Goal: Information Seeking & Learning: Learn about a topic

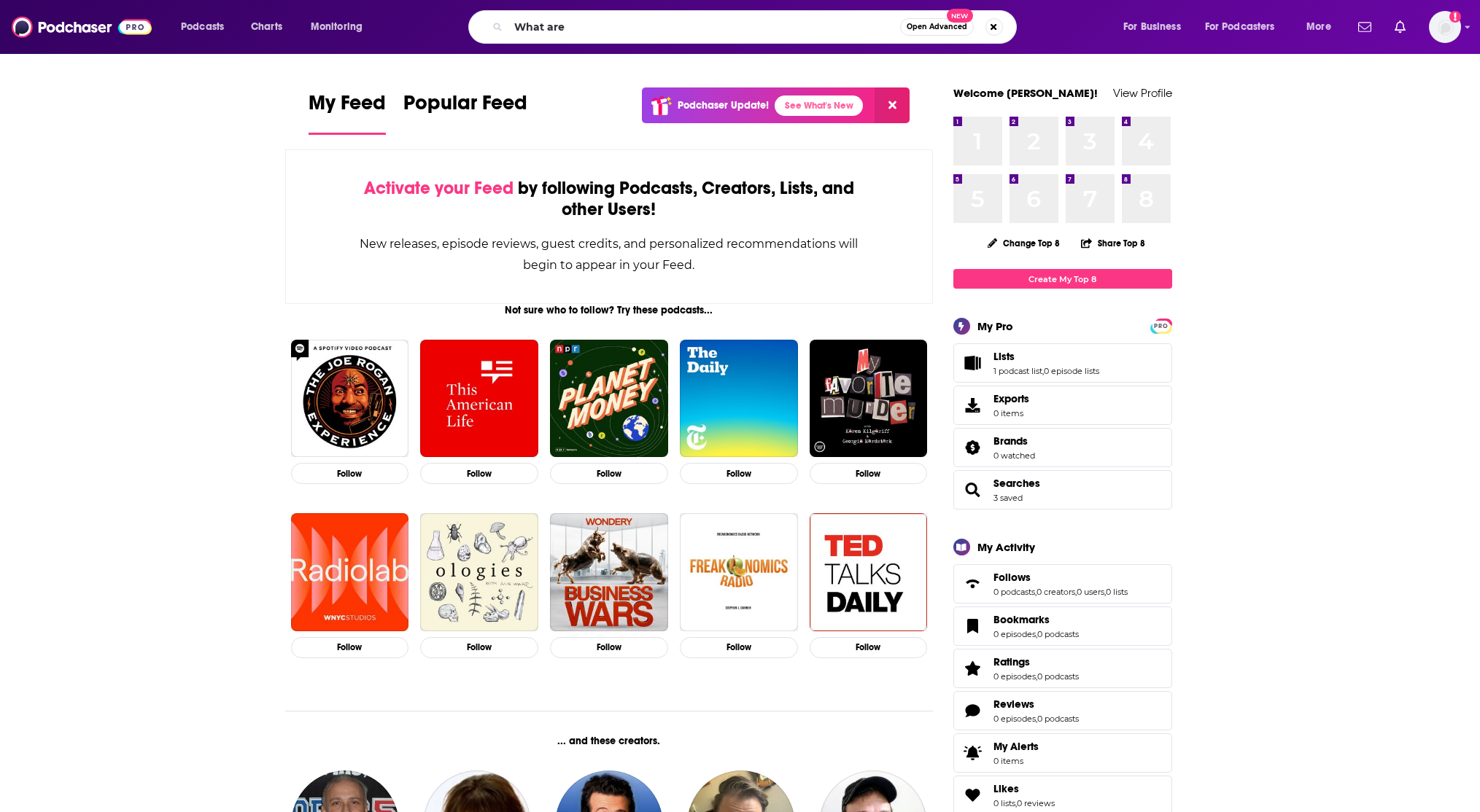
type input "What are"
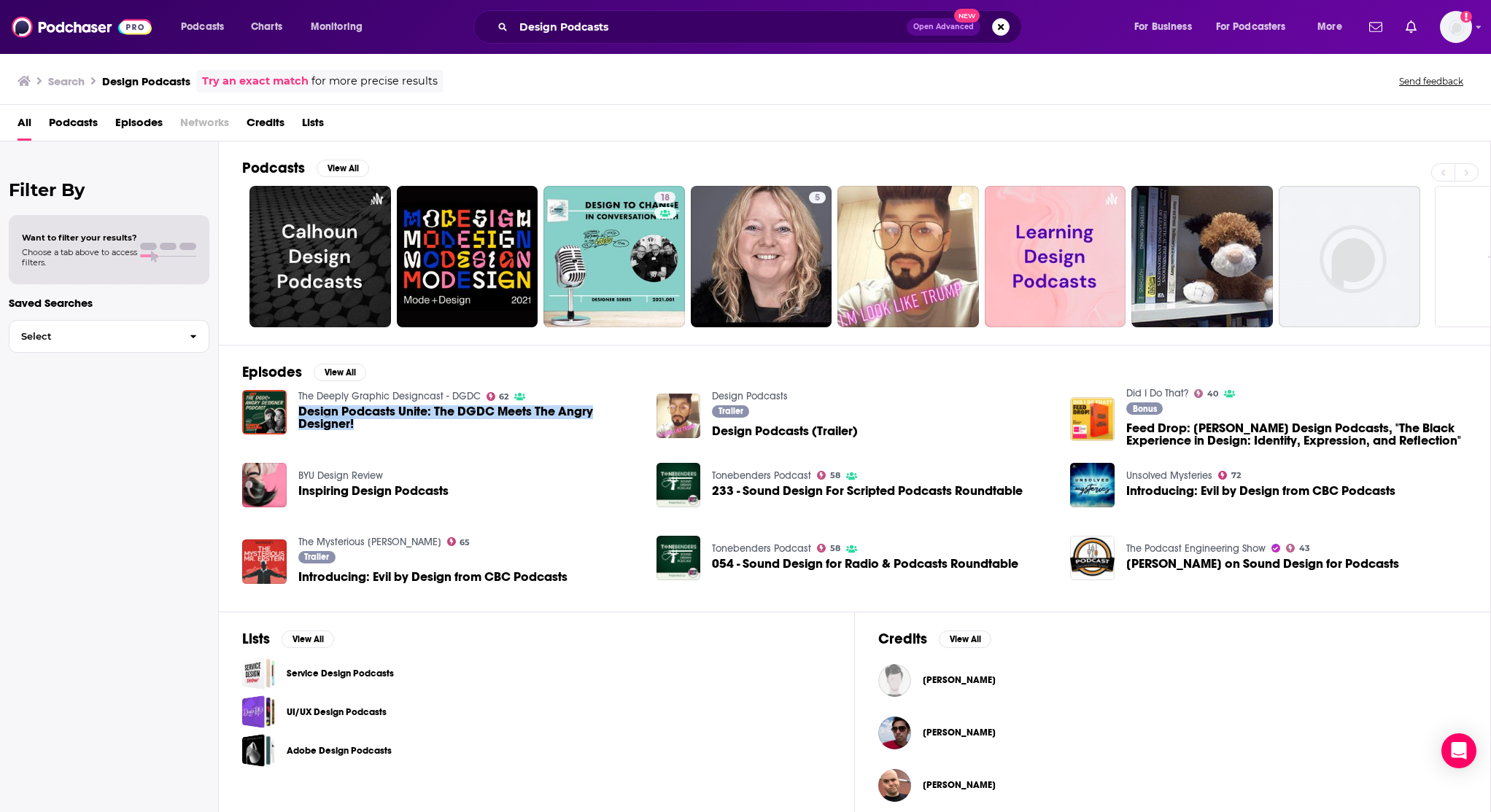
scroll to position [11, 0]
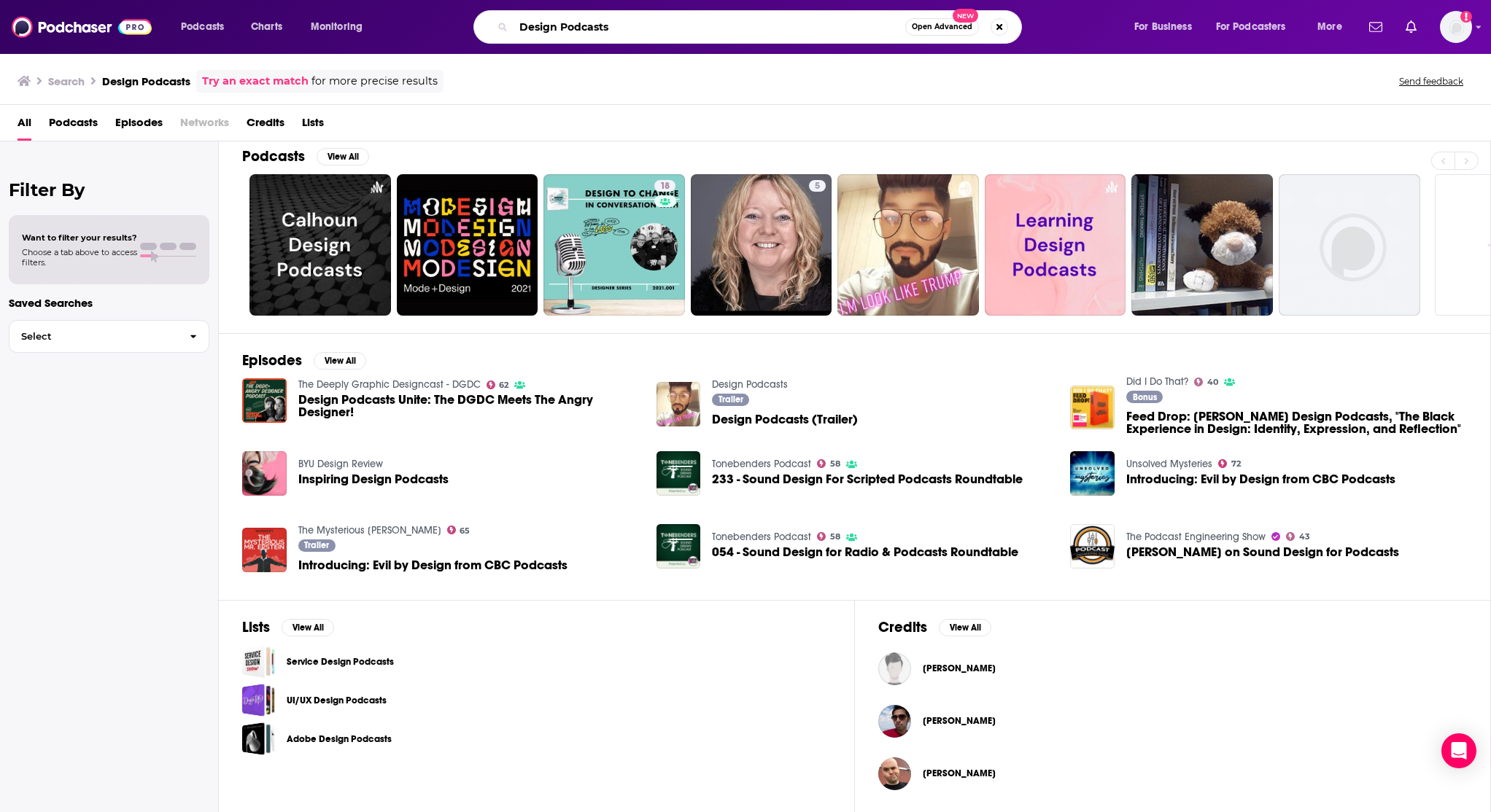
click at [690, 29] on input "Design Podcasts" at bounding box center [709, 27] width 392 height 24
click at [689, 28] on input "Design Podcasts" at bounding box center [709, 27] width 392 height 24
type input "Creativity Podcasts"
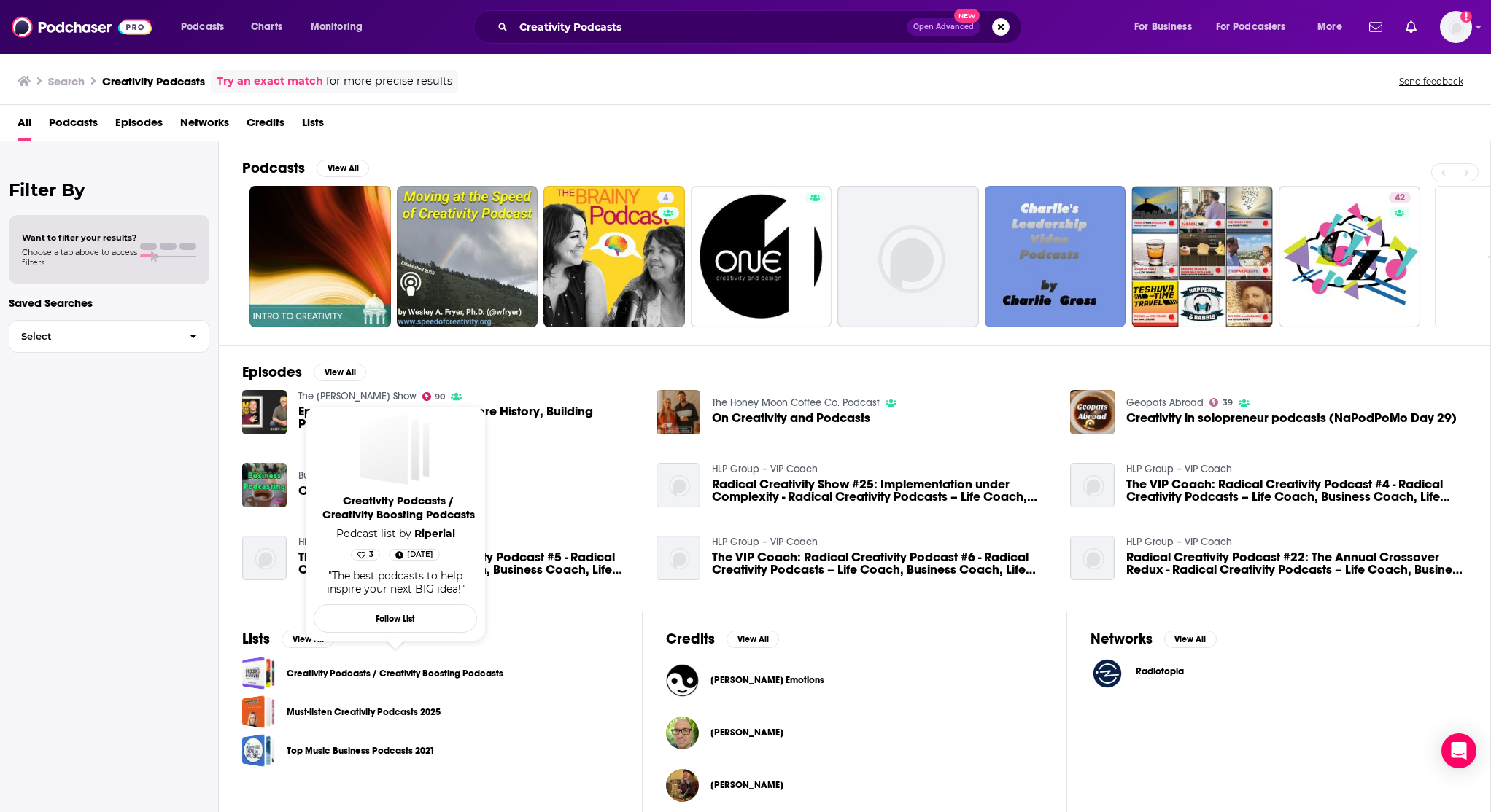
click at [394, 667] on link "Creativity Podcasts / Creativity Boosting Podcasts" at bounding box center [395, 673] width 216 height 16
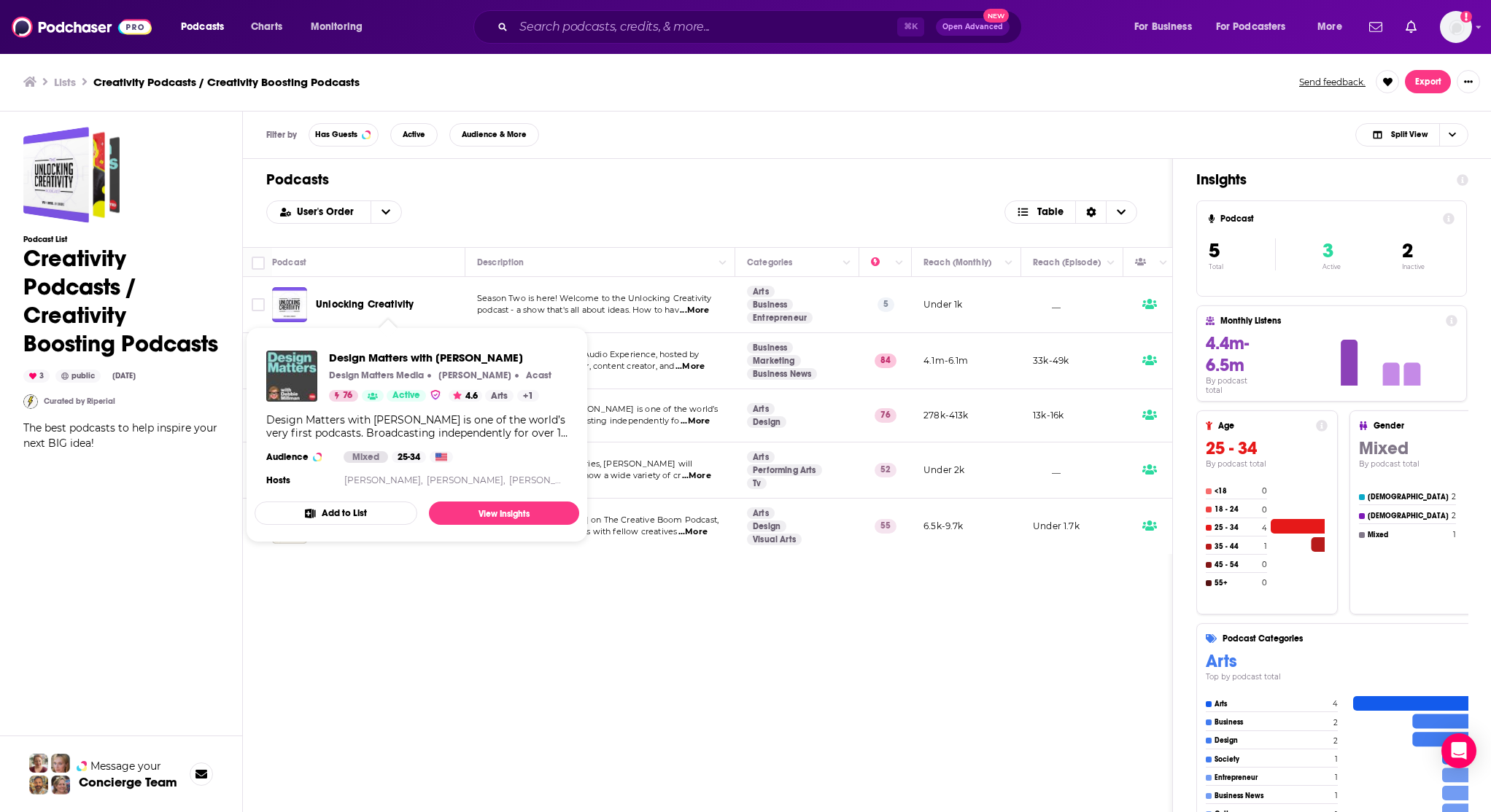
click at [433, 679] on div "Podcasts User's Order Table Podcast Description Categories Reach (Monthly) Reac…" at bounding box center [708, 538] width 930 height 760
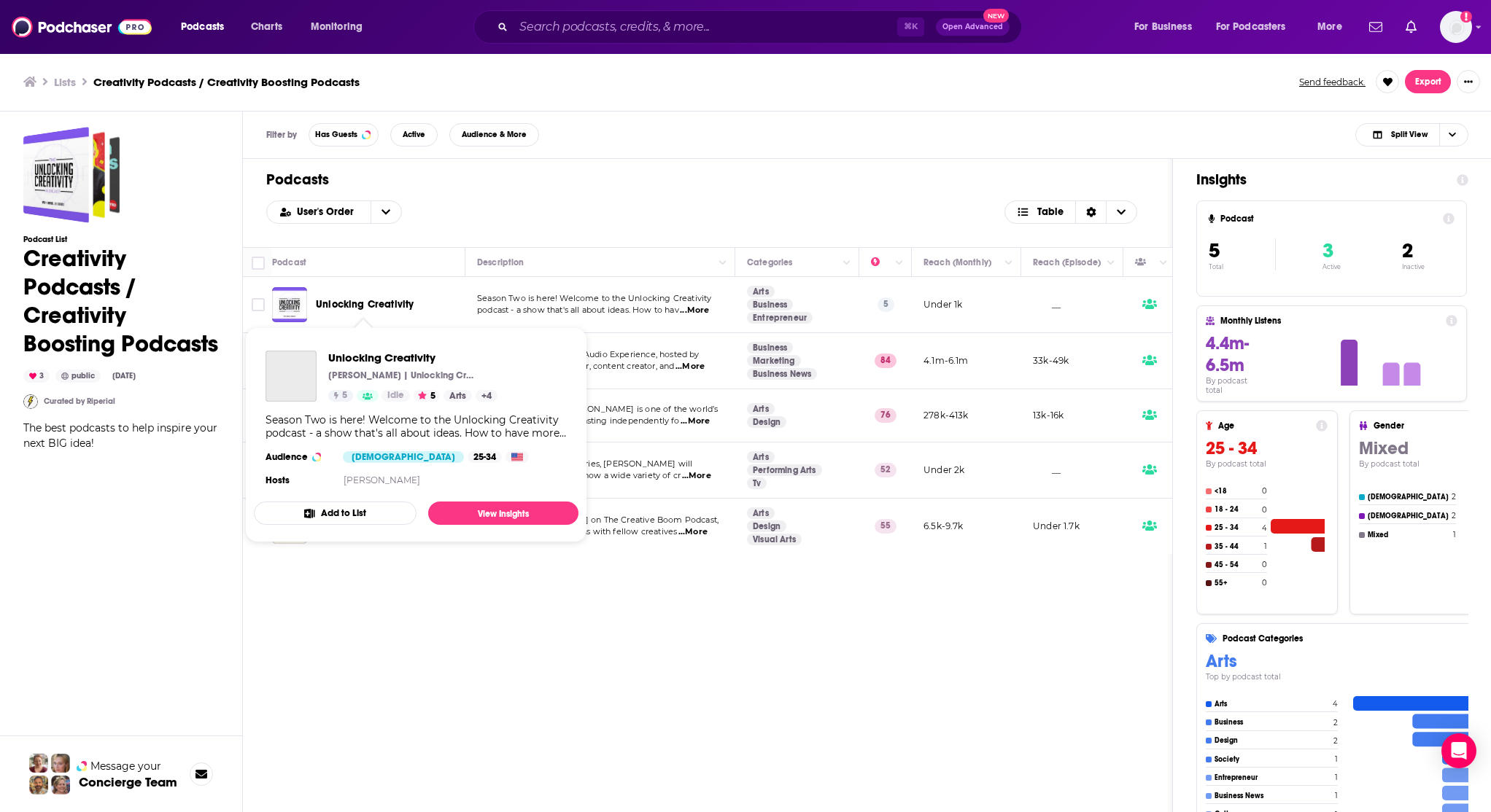
click at [346, 300] on span "Unlocking Creativity" at bounding box center [365, 304] width 98 height 12
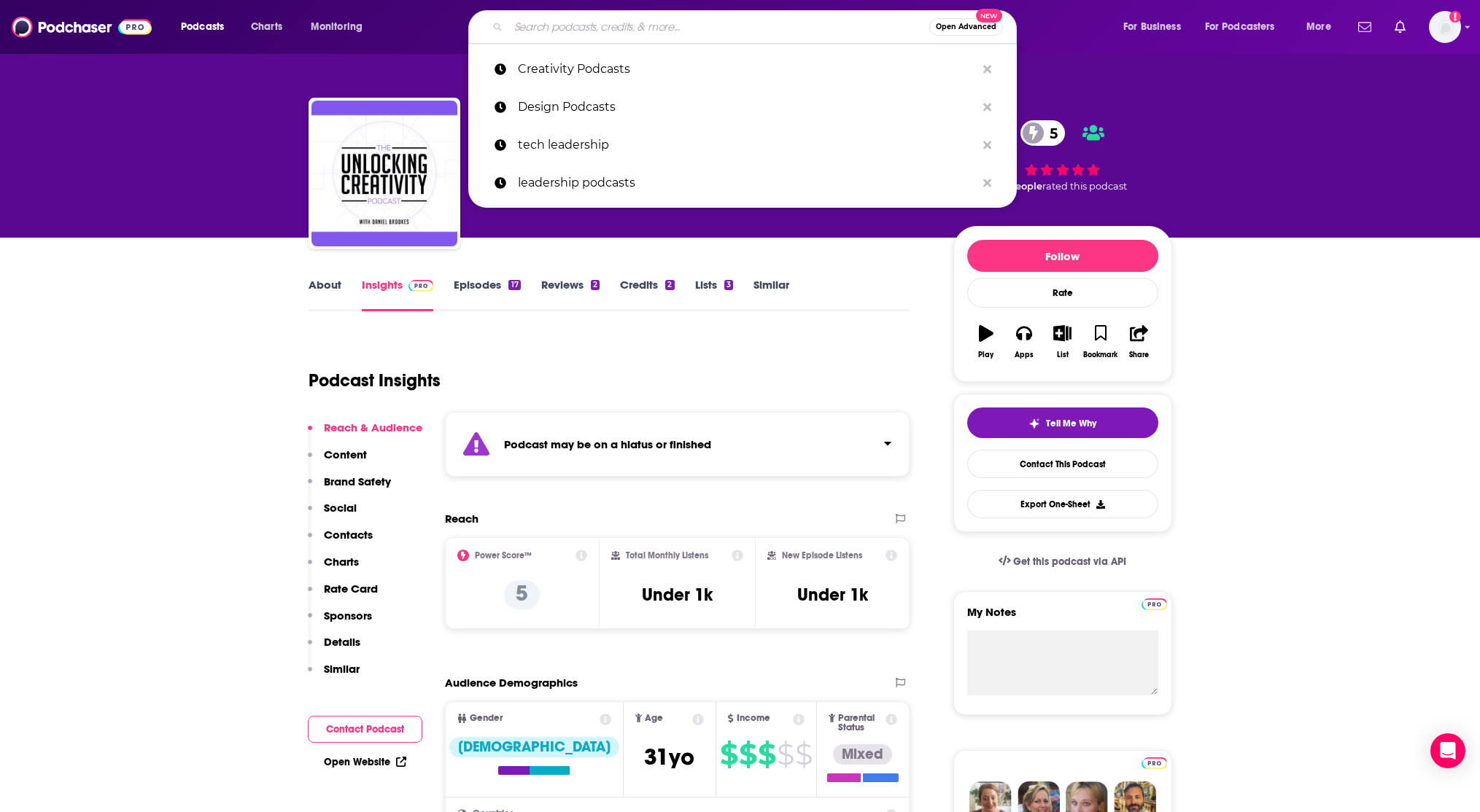
click at [568, 24] on input "Search podcasts, credits, & more..." at bounding box center [719, 27] width 421 height 24
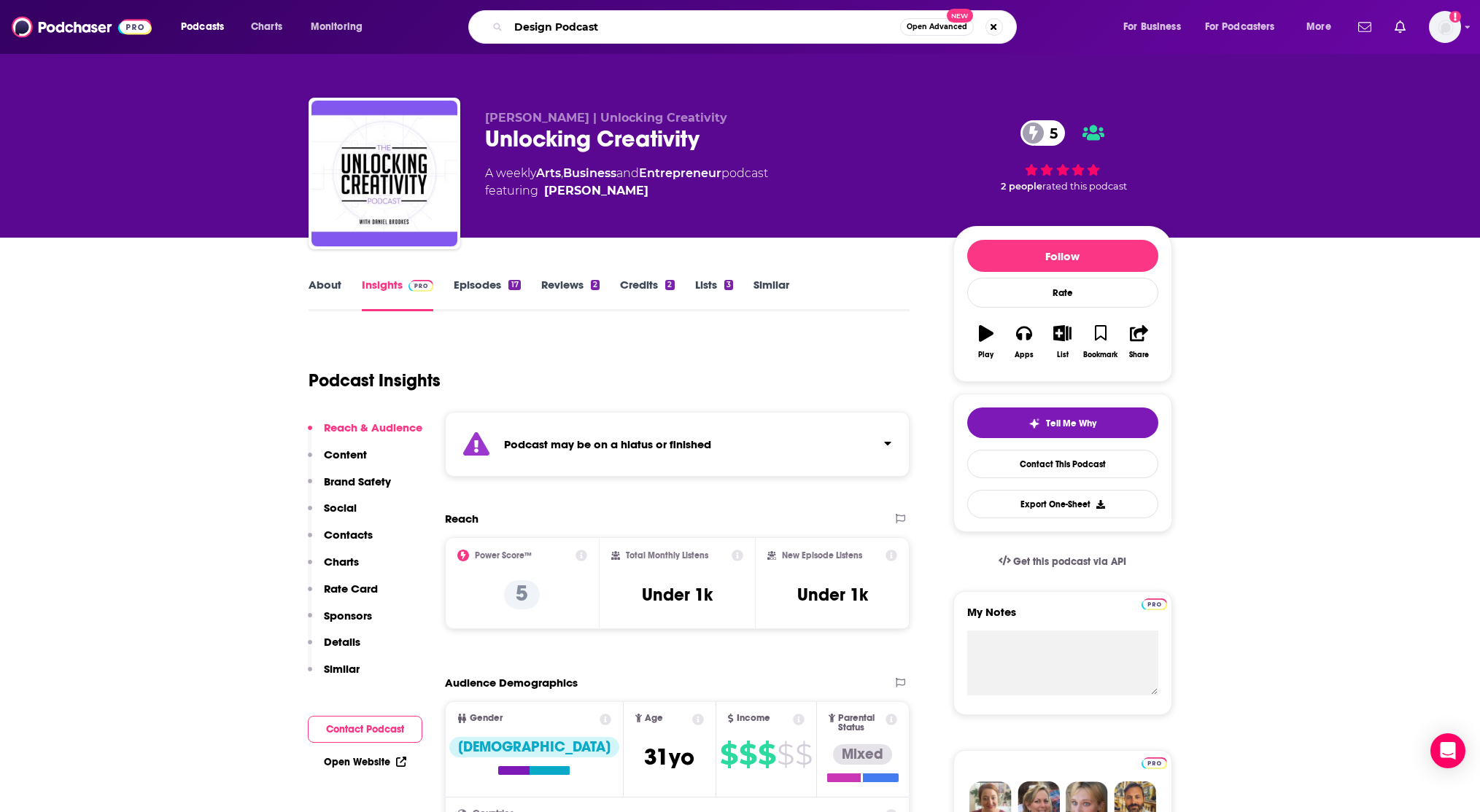
type input "Design Podcasts"
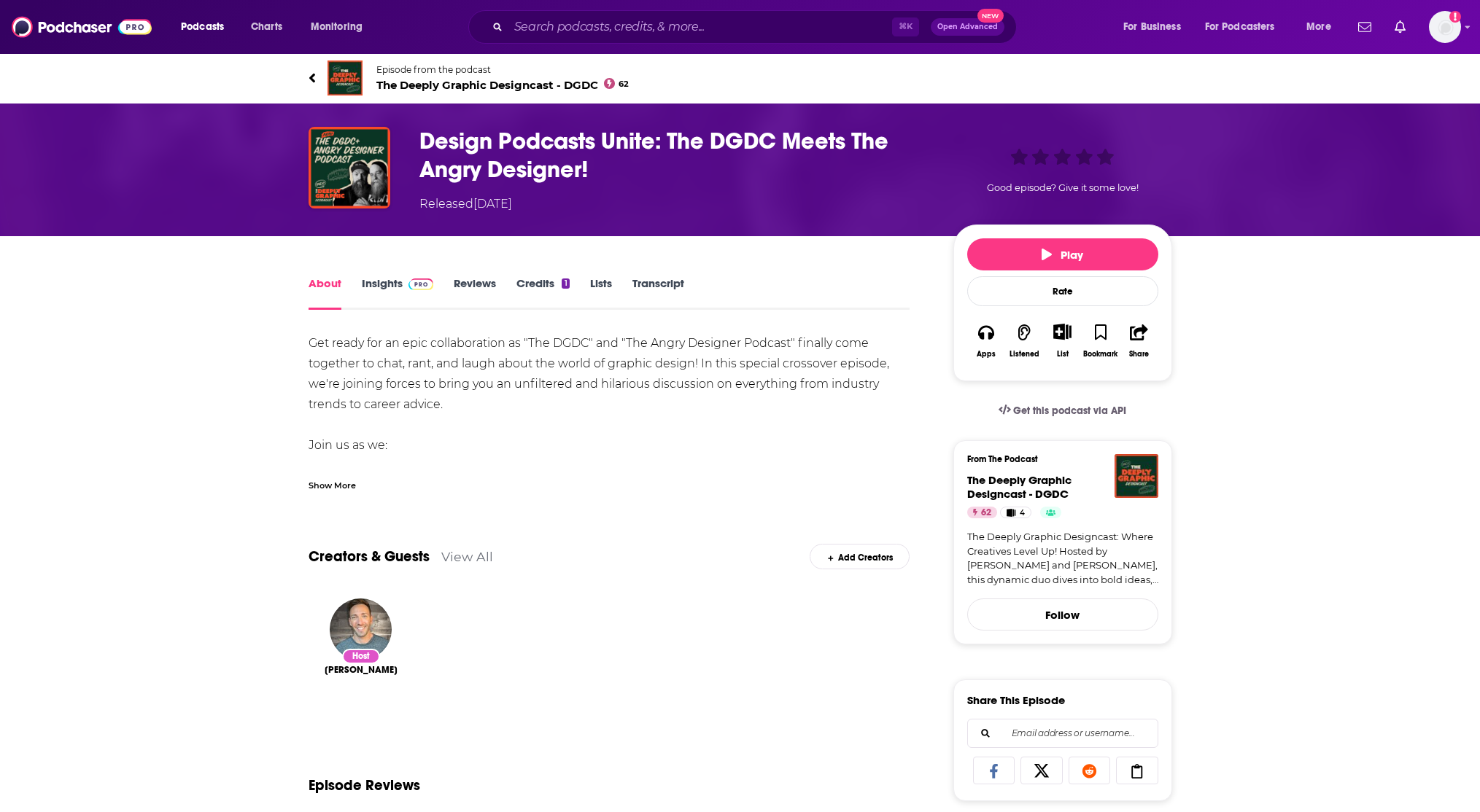
click at [394, 286] on link "Insights" at bounding box center [398, 293] width 72 height 33
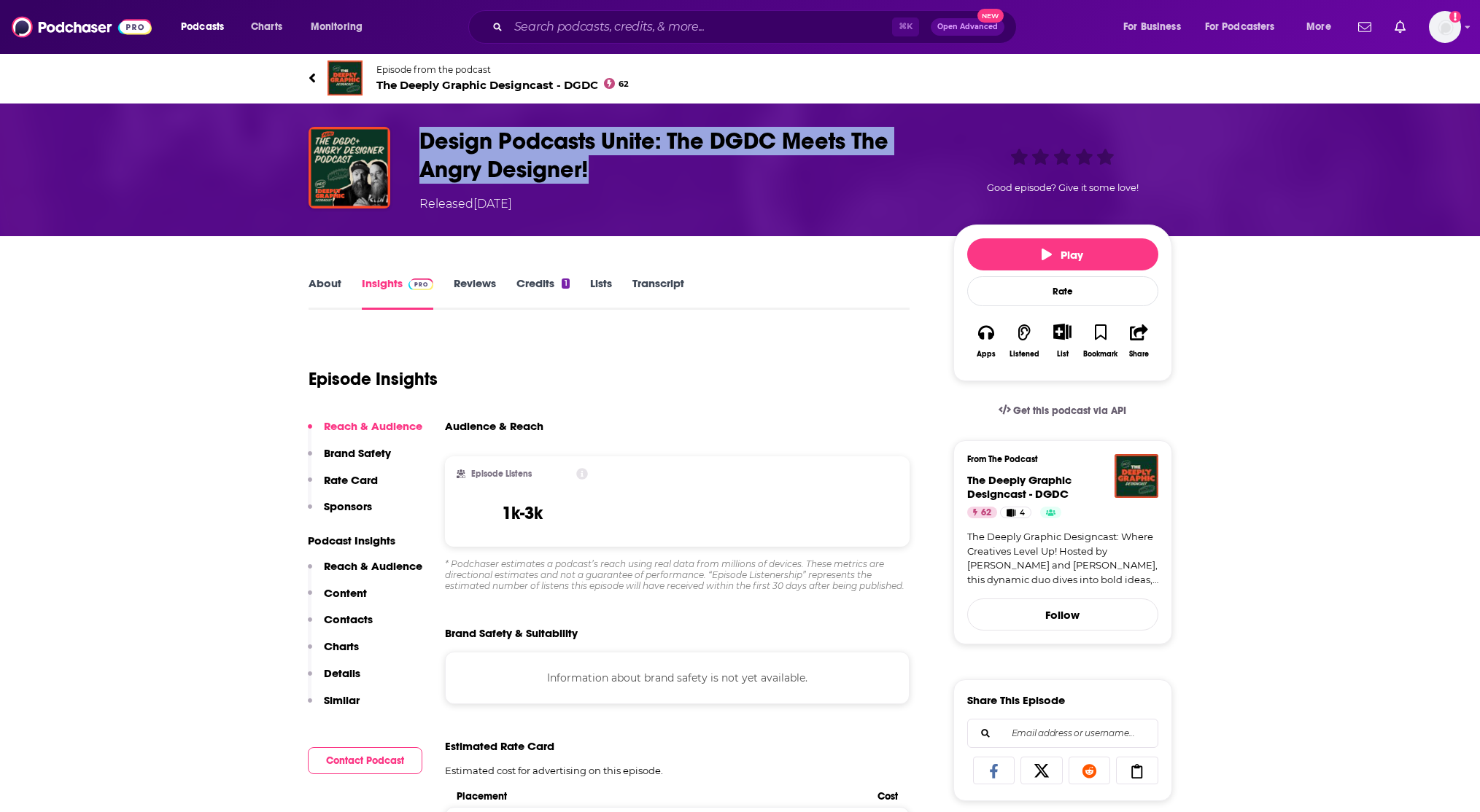
drag, startPoint x: 568, startPoint y: 167, endPoint x: 421, endPoint y: 147, distance: 148.4
click at [421, 147] on h3 "Design Podcasts Unite: The DGDC Meets The Angry Designer!" at bounding box center [675, 154] width 510 height 57
copy h3 "Design Podcasts Unite: The DGDC Meets The Angry Designer!"
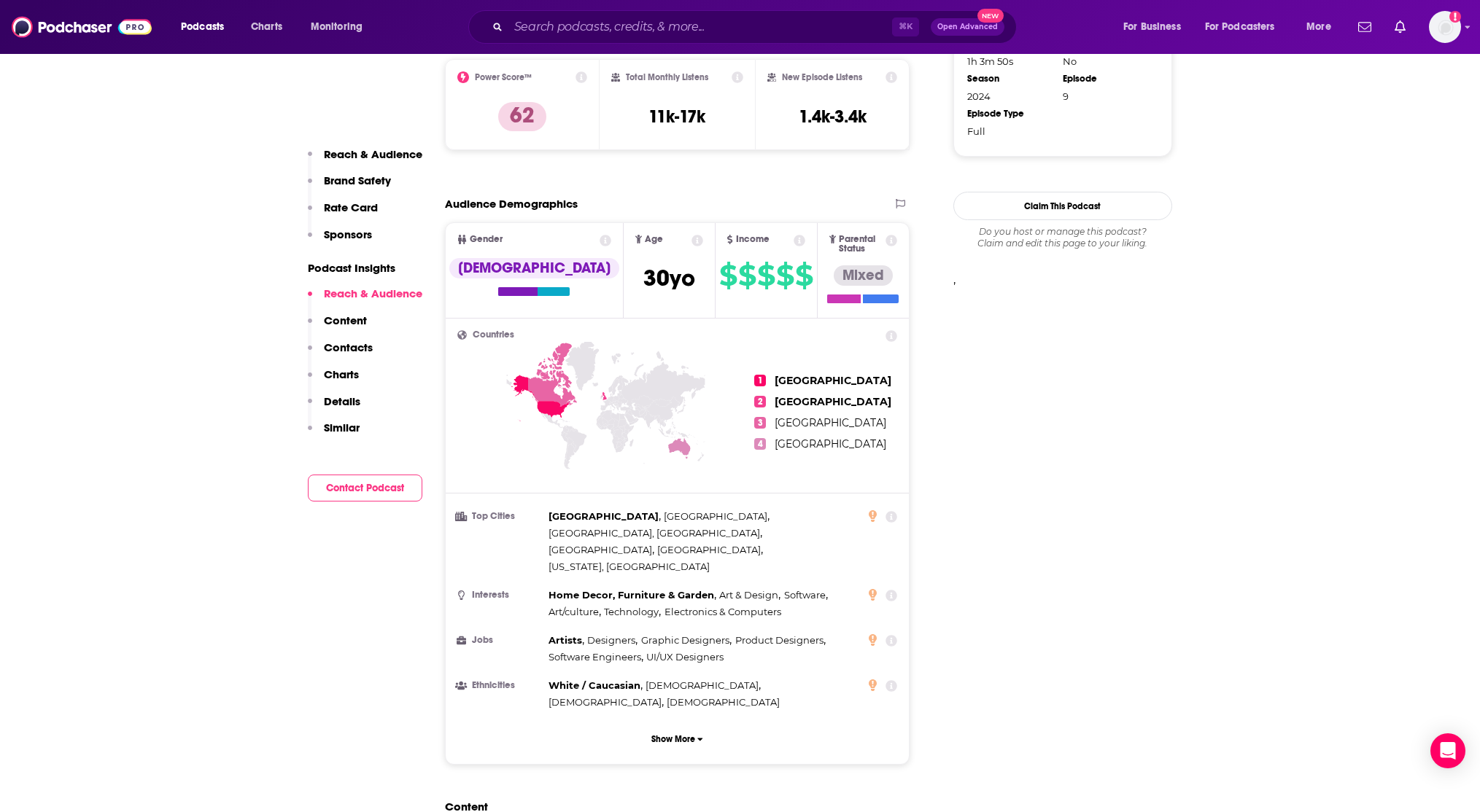
scroll to position [1581, 0]
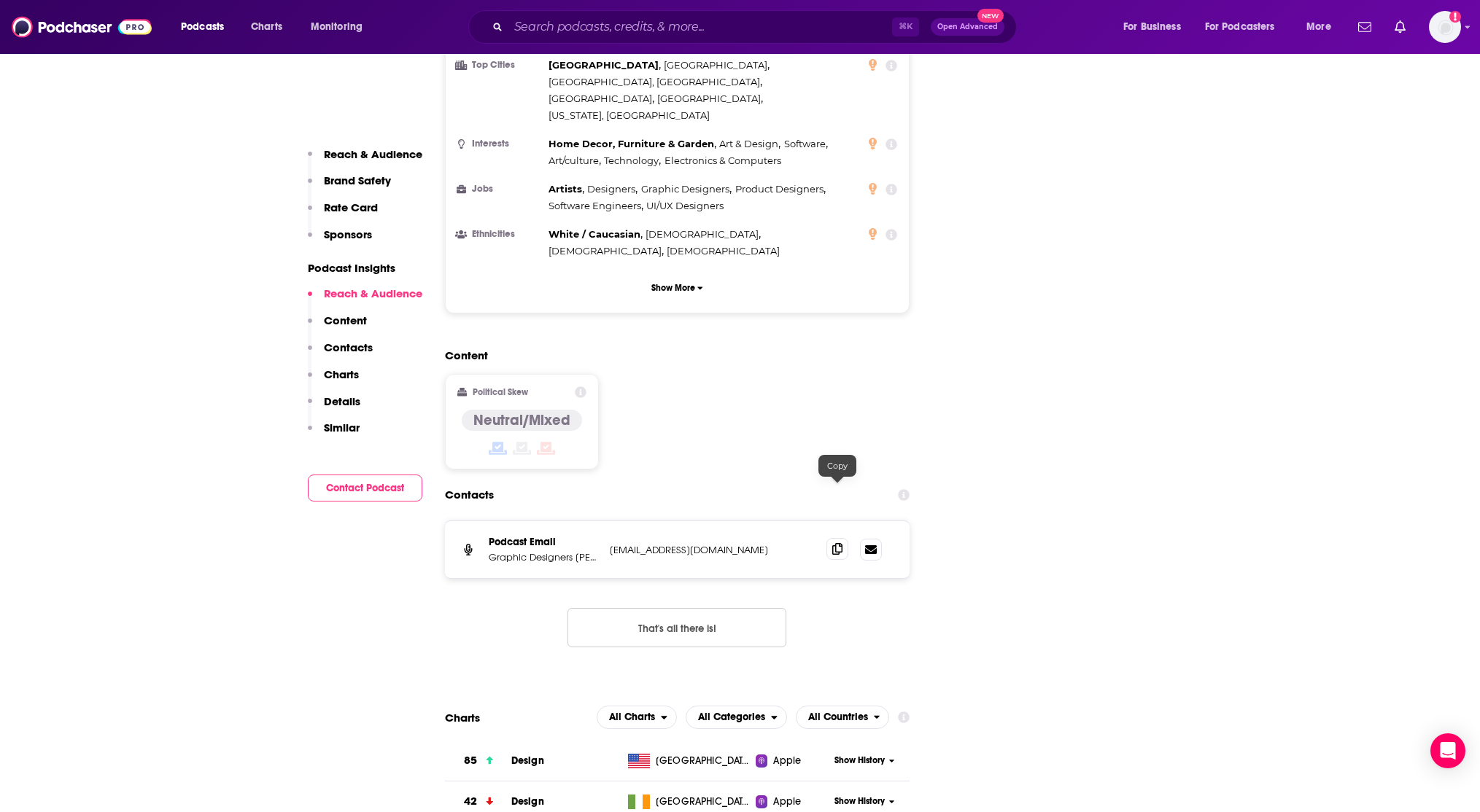
click at [841, 543] on icon at bounding box center [838, 549] width 10 height 11
click at [518, 536] on div "Podcast Email Graphic Designers [PERSON_NAME], [PERSON_NAME], and [PERSON_NAME]" at bounding box center [543, 549] width 109 height 28
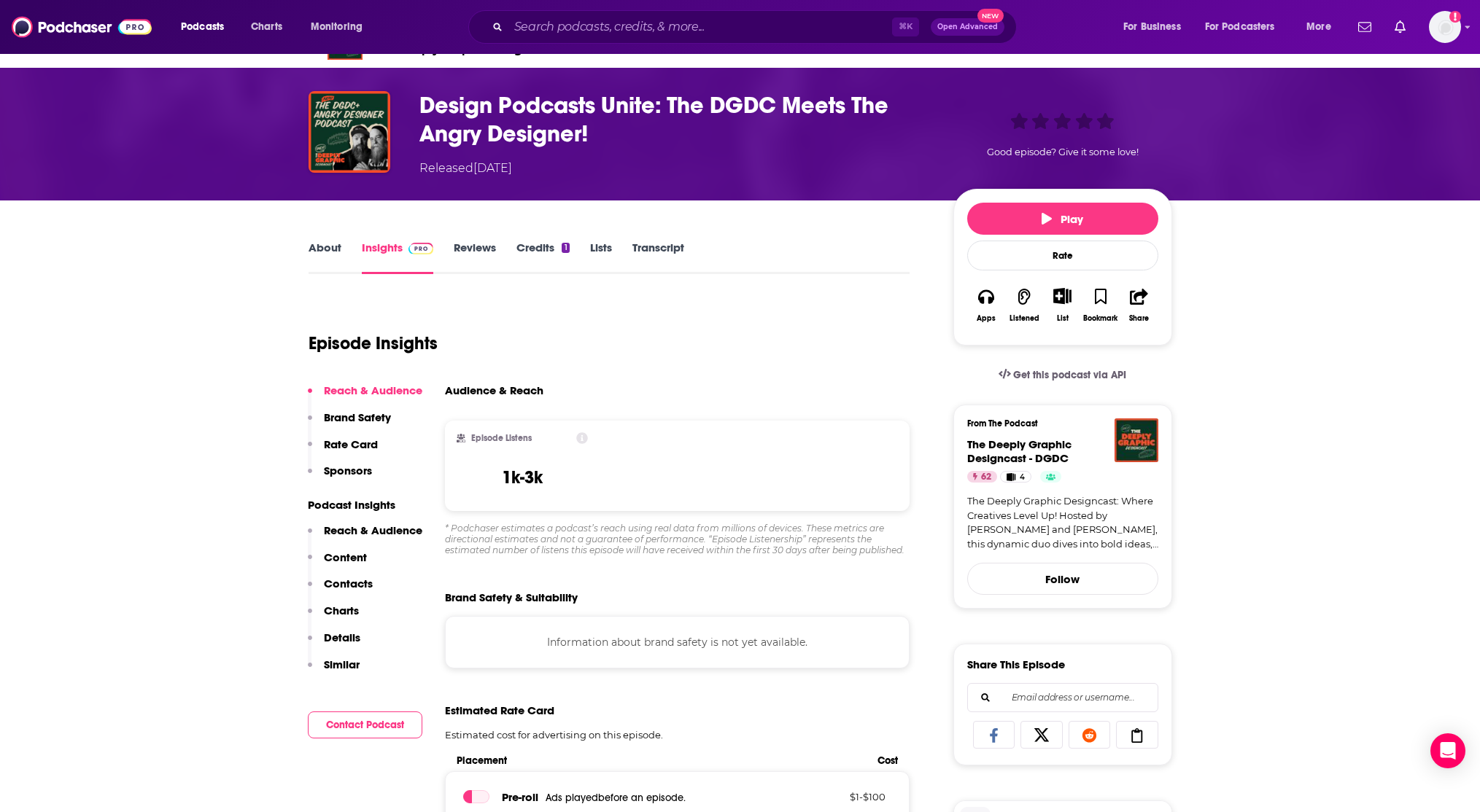
scroll to position [33, 0]
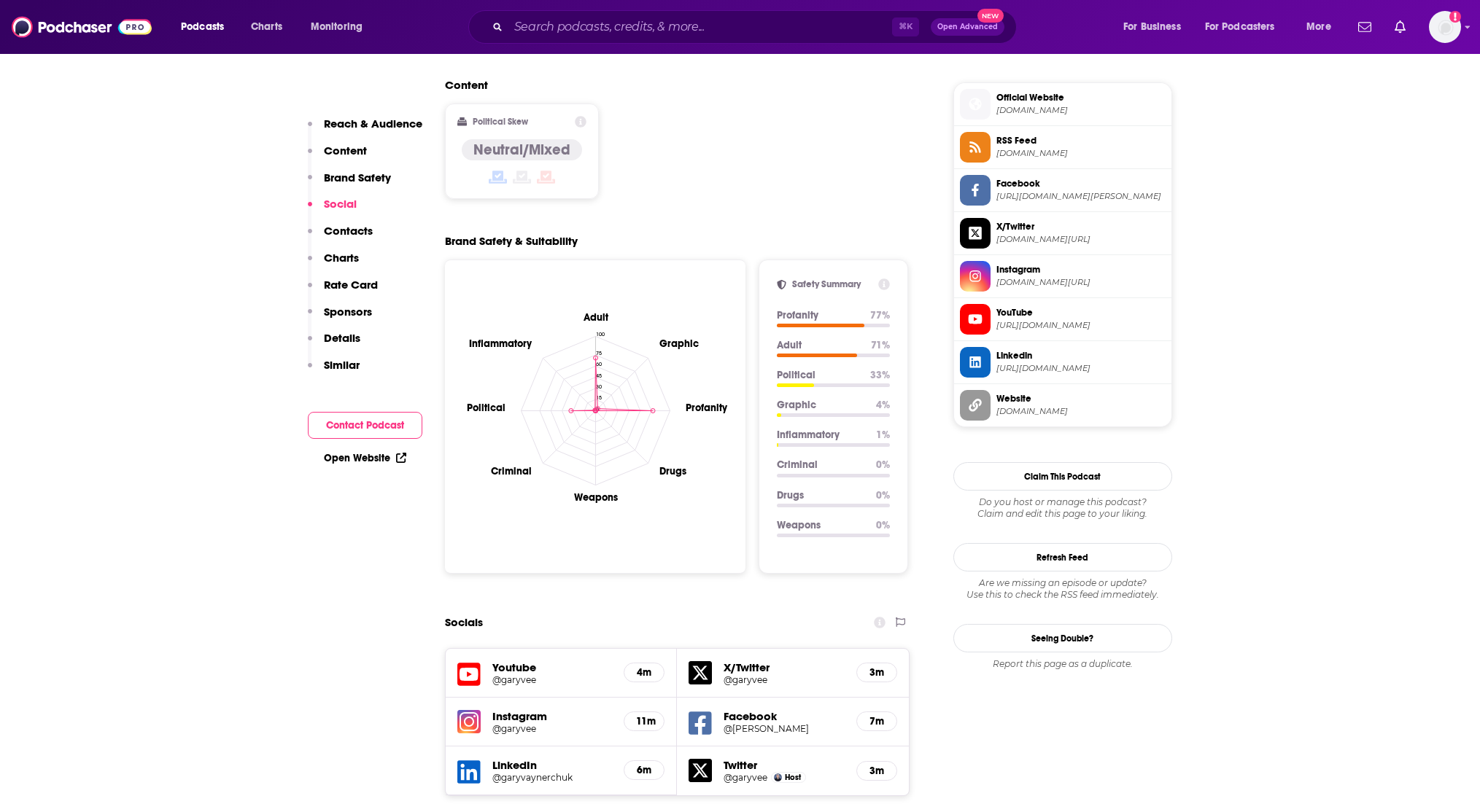
scroll to position [1467, 0]
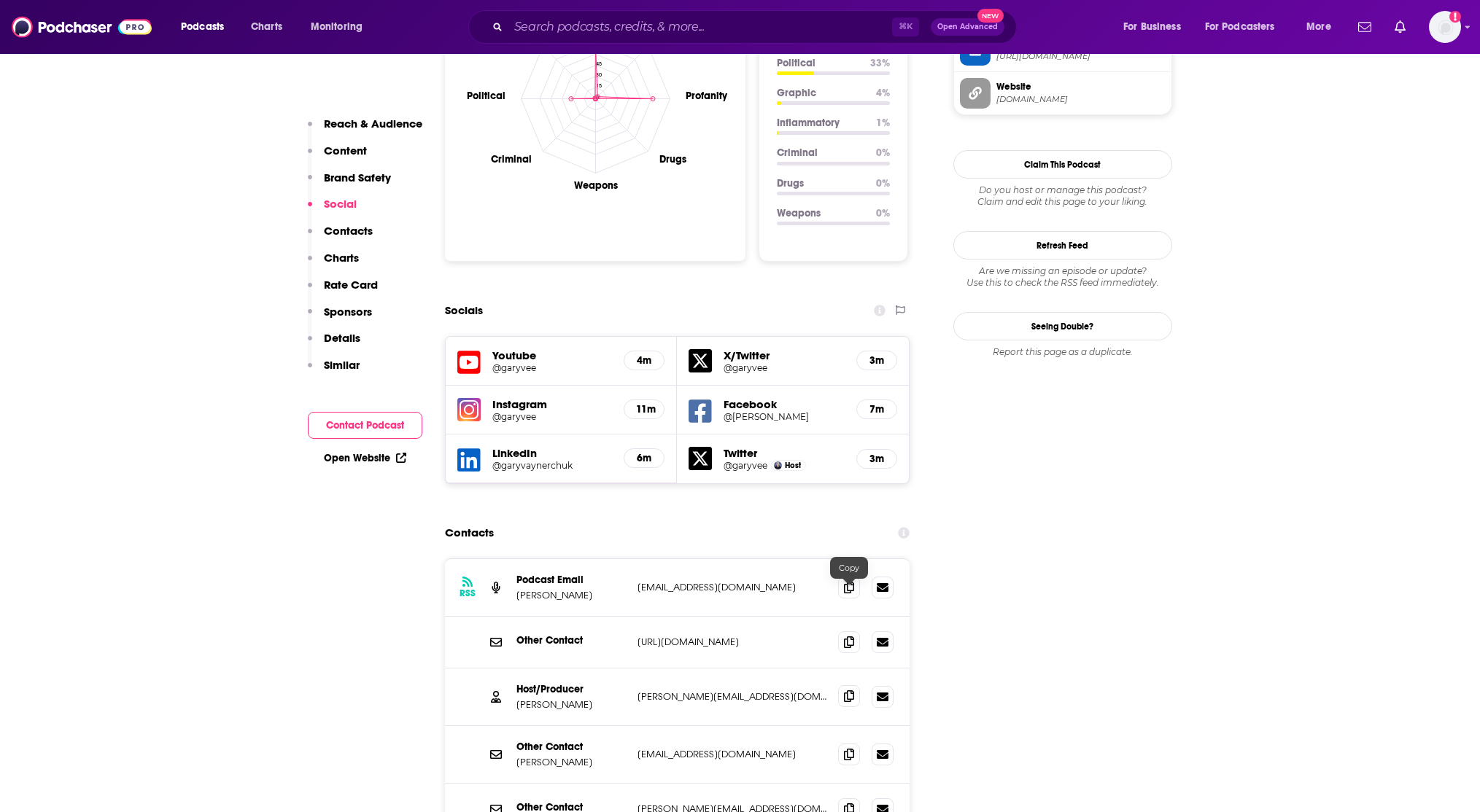
click at [846, 686] on span at bounding box center [849, 696] width 22 height 22
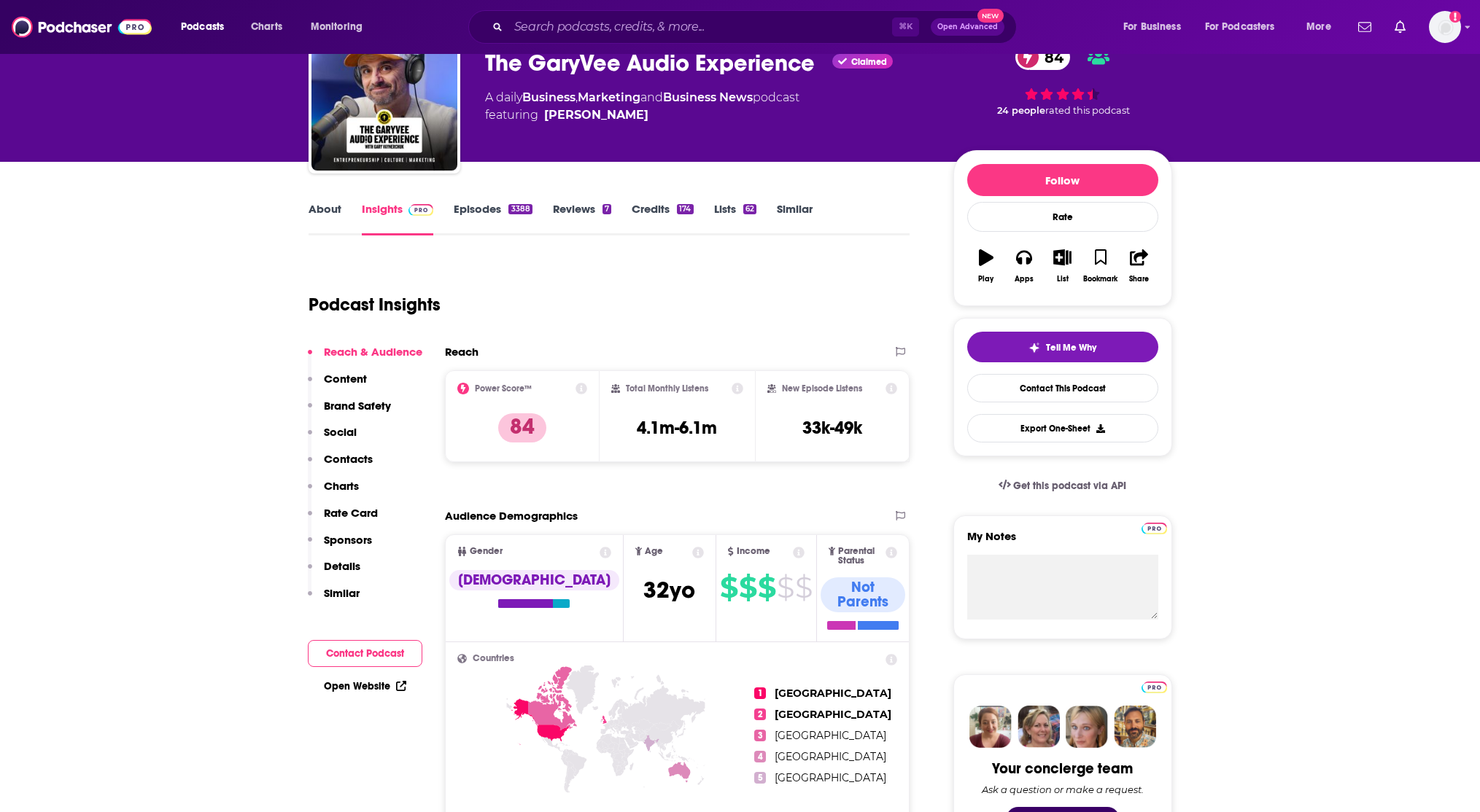
scroll to position [0, 0]
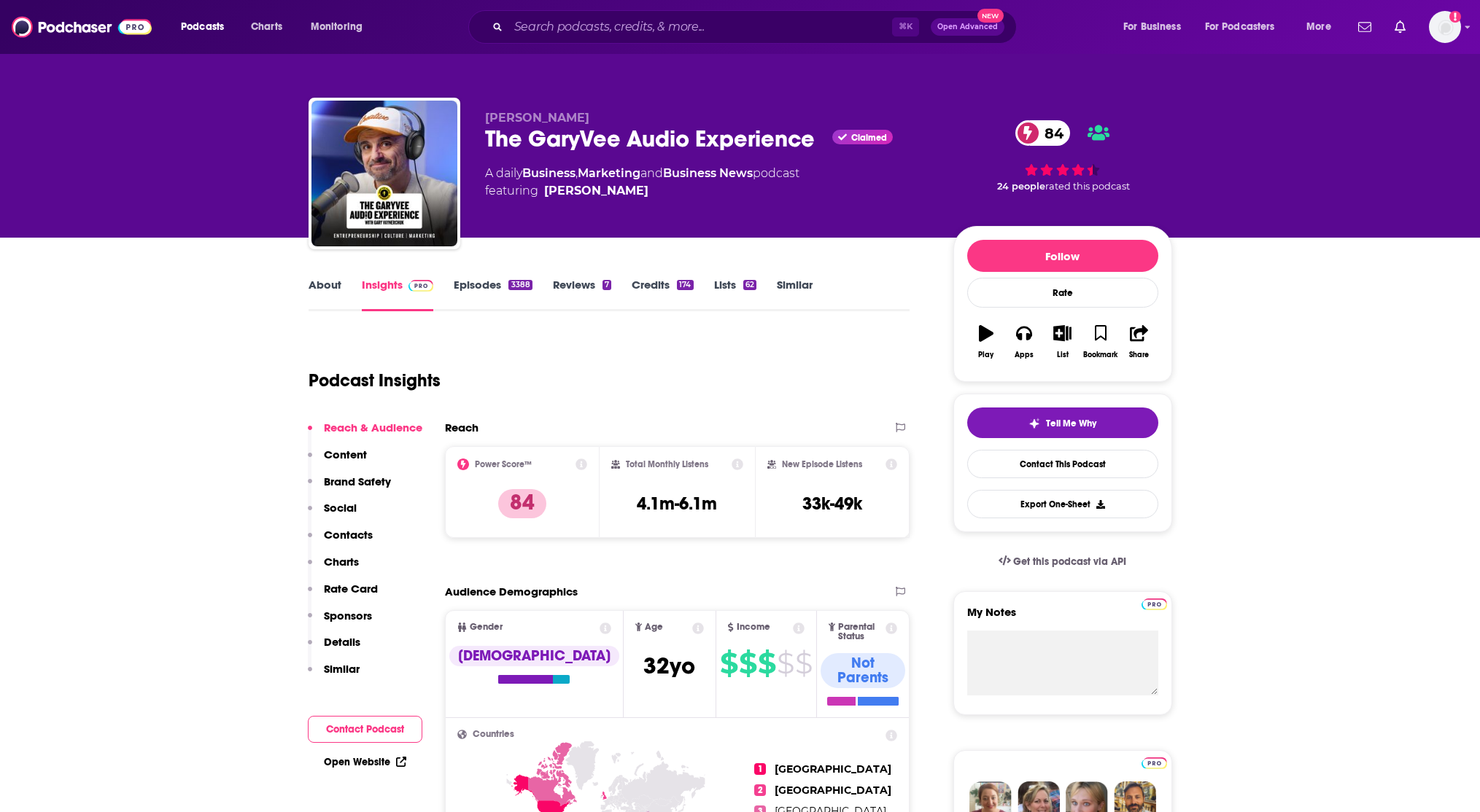
click at [518, 139] on div "The GaryVee Audio Experience Claimed 84" at bounding box center [708, 139] width 445 height 29
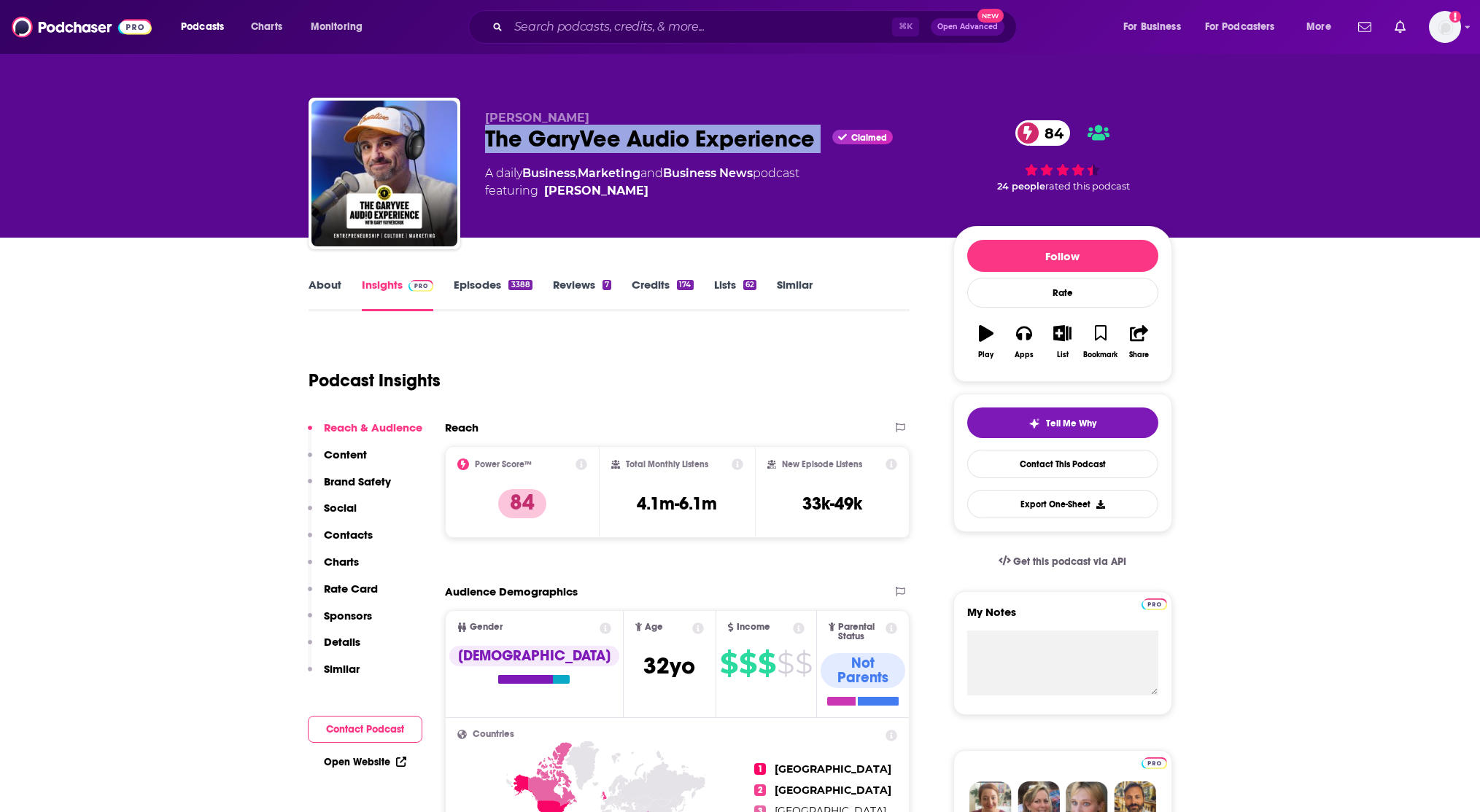
click at [518, 139] on div "The GaryVee Audio Experience Claimed 84" at bounding box center [708, 139] width 445 height 29
copy div "The GaryVee Audio Experience"
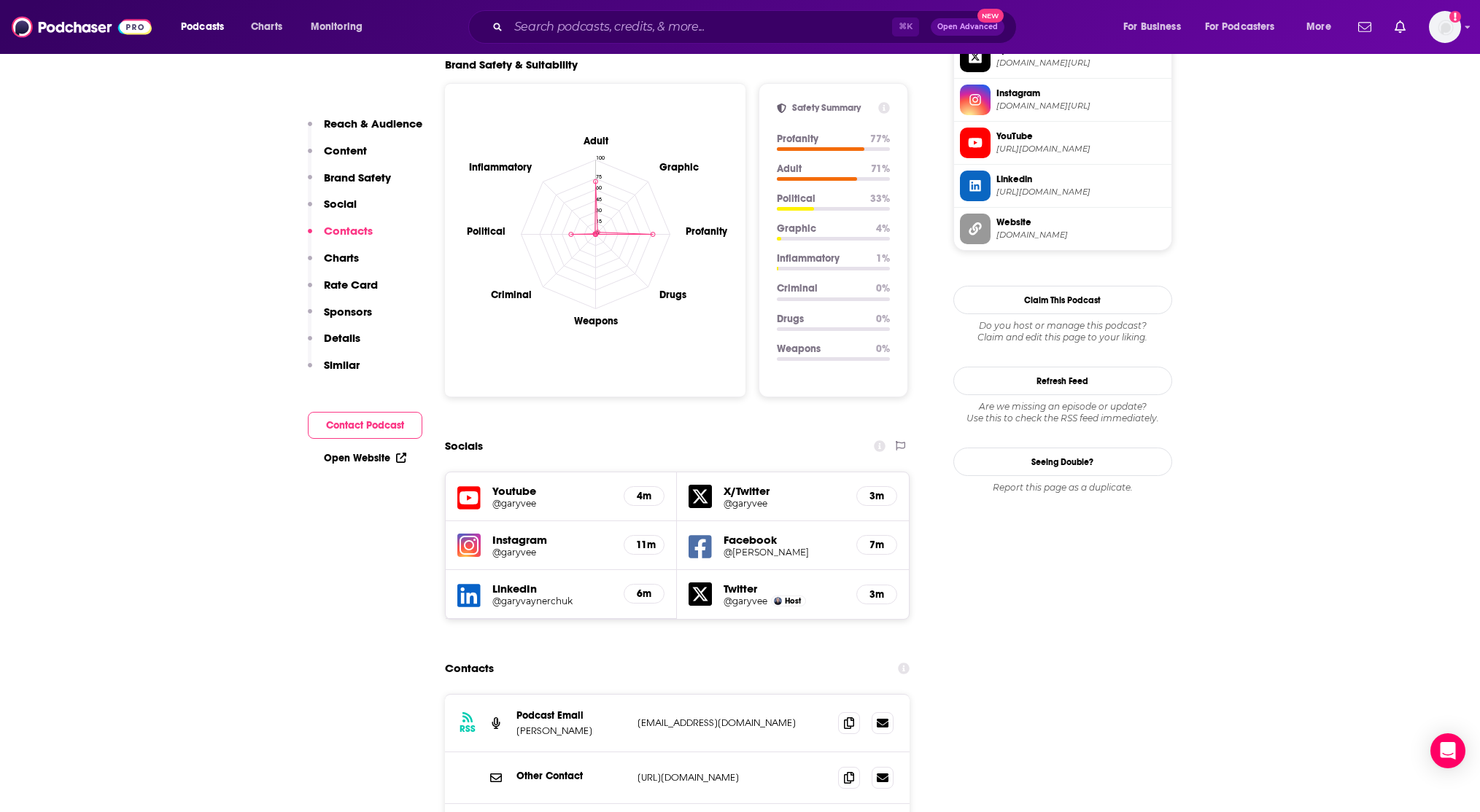
scroll to position [1715, 0]
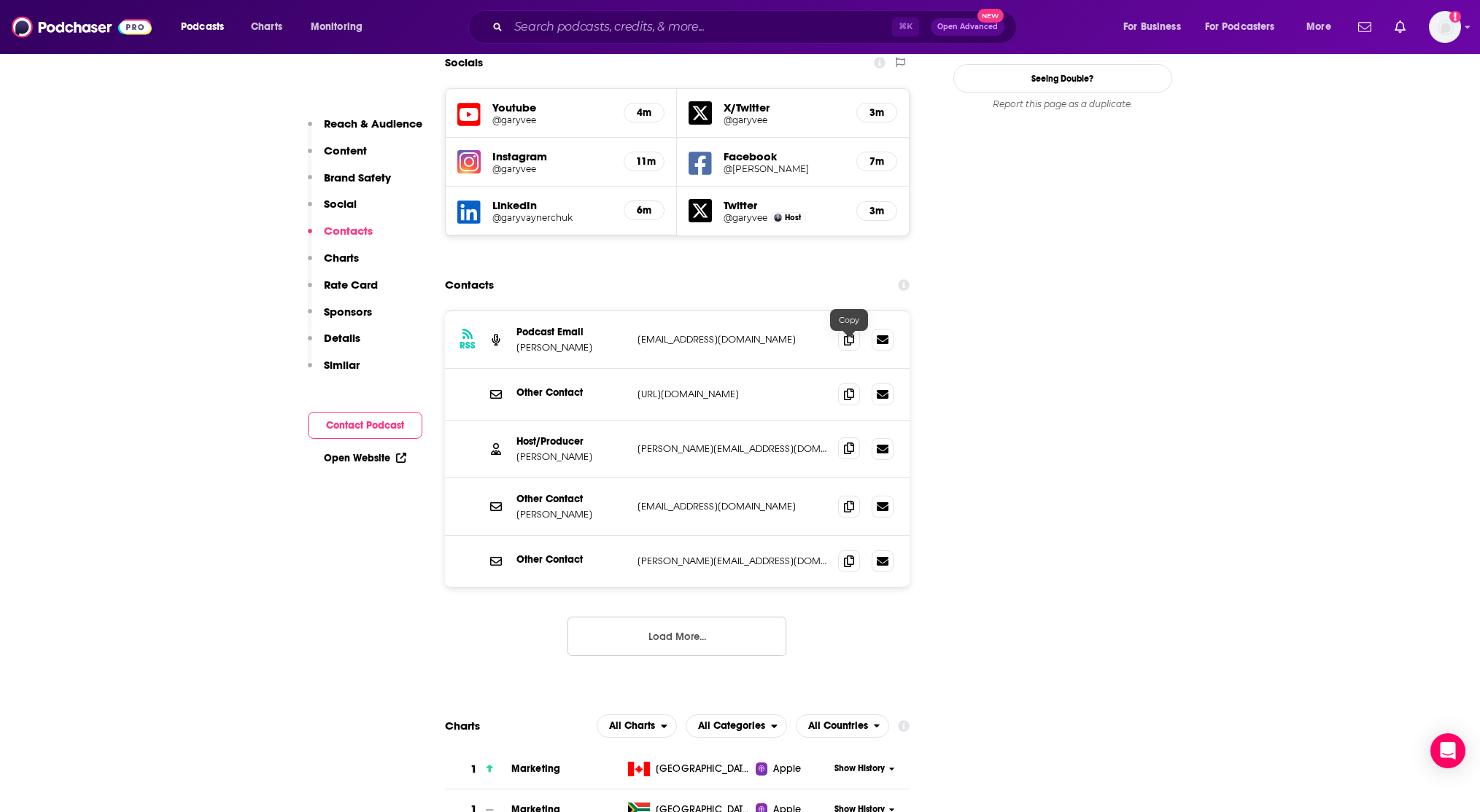
click at [846, 442] on icon at bounding box center [849, 447] width 10 height 11
click at [793, 28] on input "Search podcasts, credits, & more..." at bounding box center [701, 27] width 384 height 24
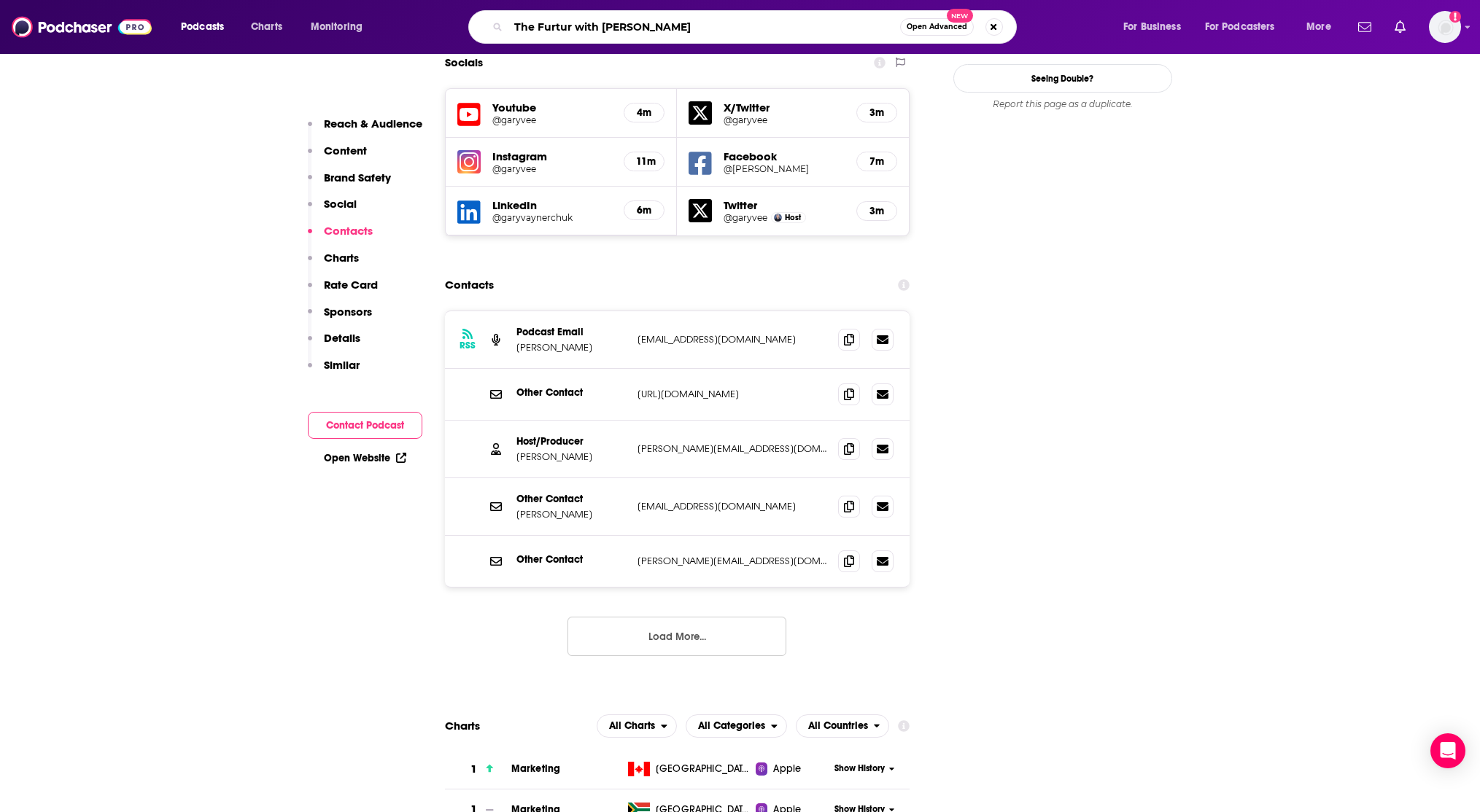
type input "The Furtur with Chris Do Podcast"
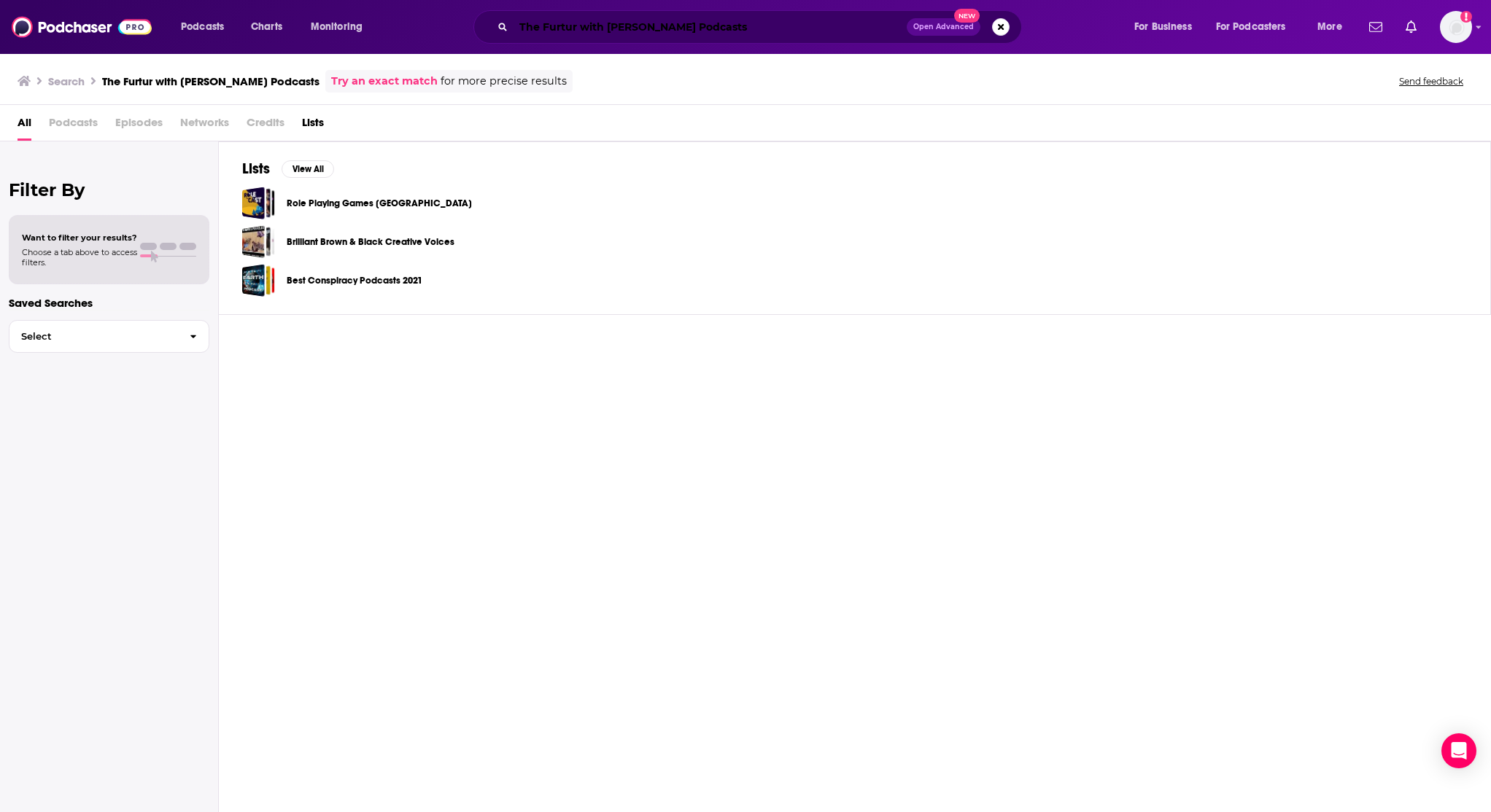
click at [764, 27] on input "The Furtur with Chris Do Podcasts" at bounding box center [710, 27] width 393 height 24
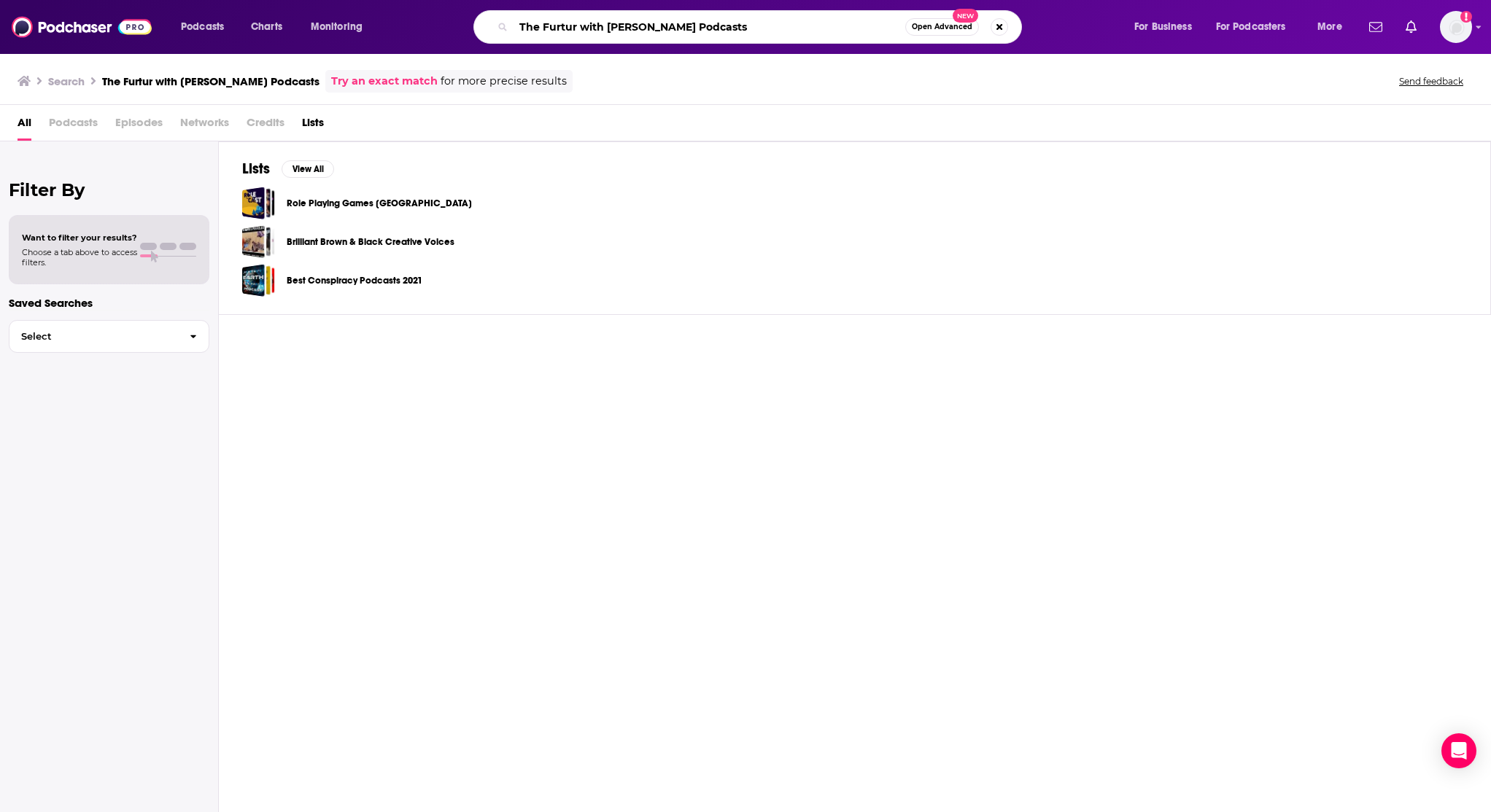
click at [669, 30] on input "The Furtur with Chris Do Podcasts" at bounding box center [709, 27] width 392 height 24
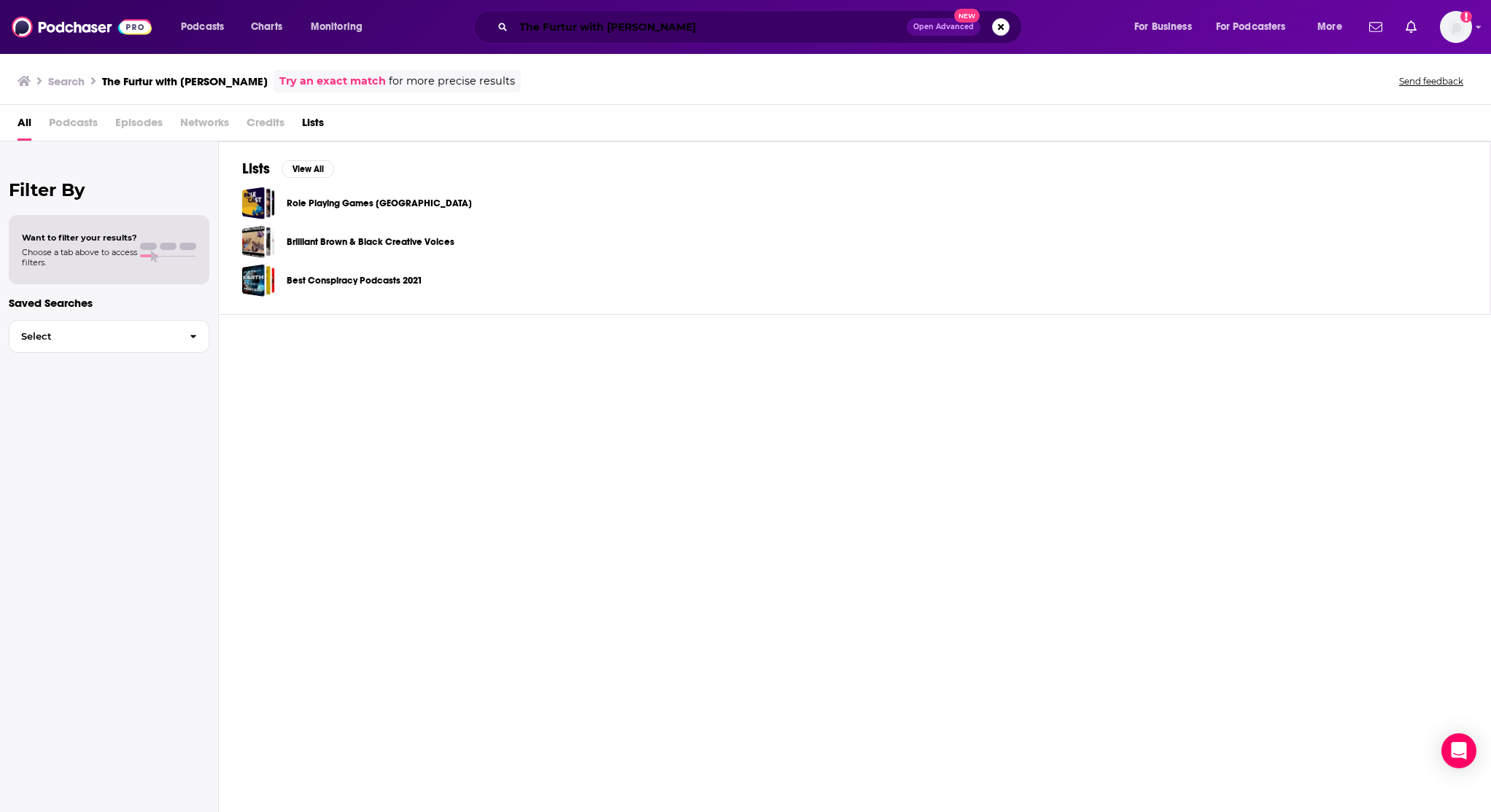
click at [550, 36] on input "The Furtur with Chris Do" at bounding box center [710, 27] width 393 height 24
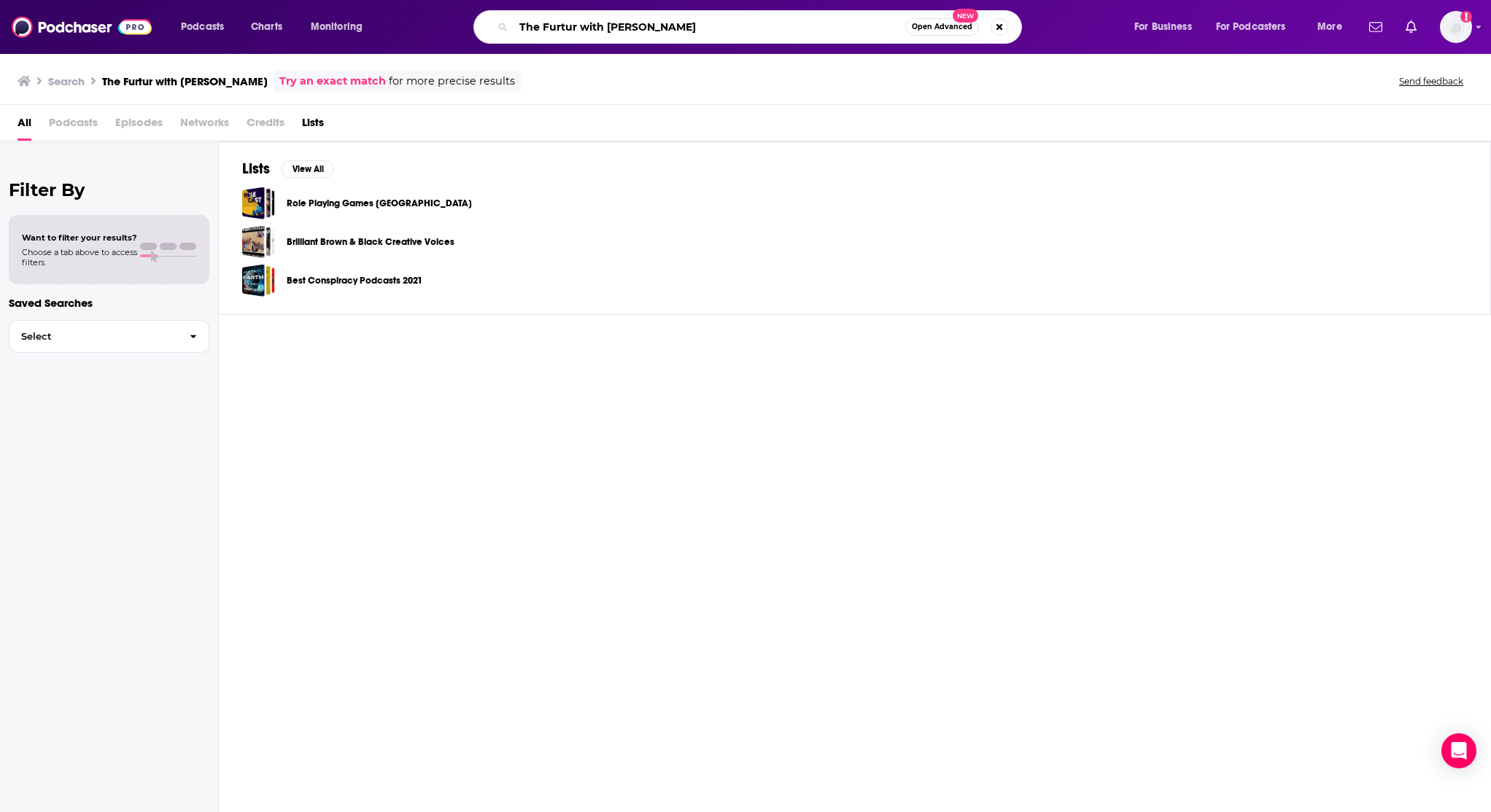
click at [550, 36] on input "The Furtur with Chris Do" at bounding box center [709, 27] width 392 height 24
paste input "Search podcasts, credits, & more..."
type input "The Futur with Chris Do"
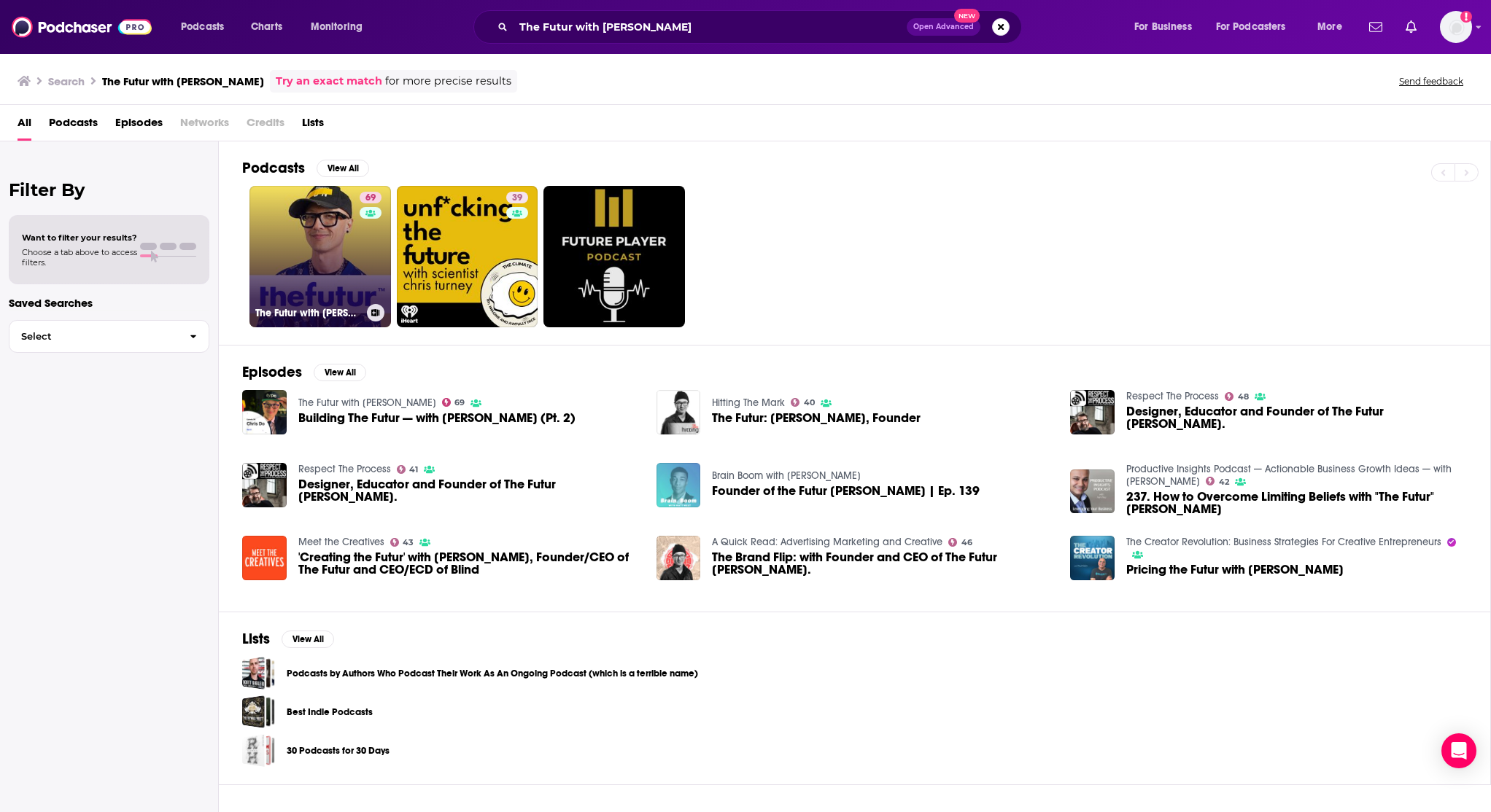
click at [352, 274] on link "69 The Futur with Chris Do" at bounding box center [320, 256] width 141 height 141
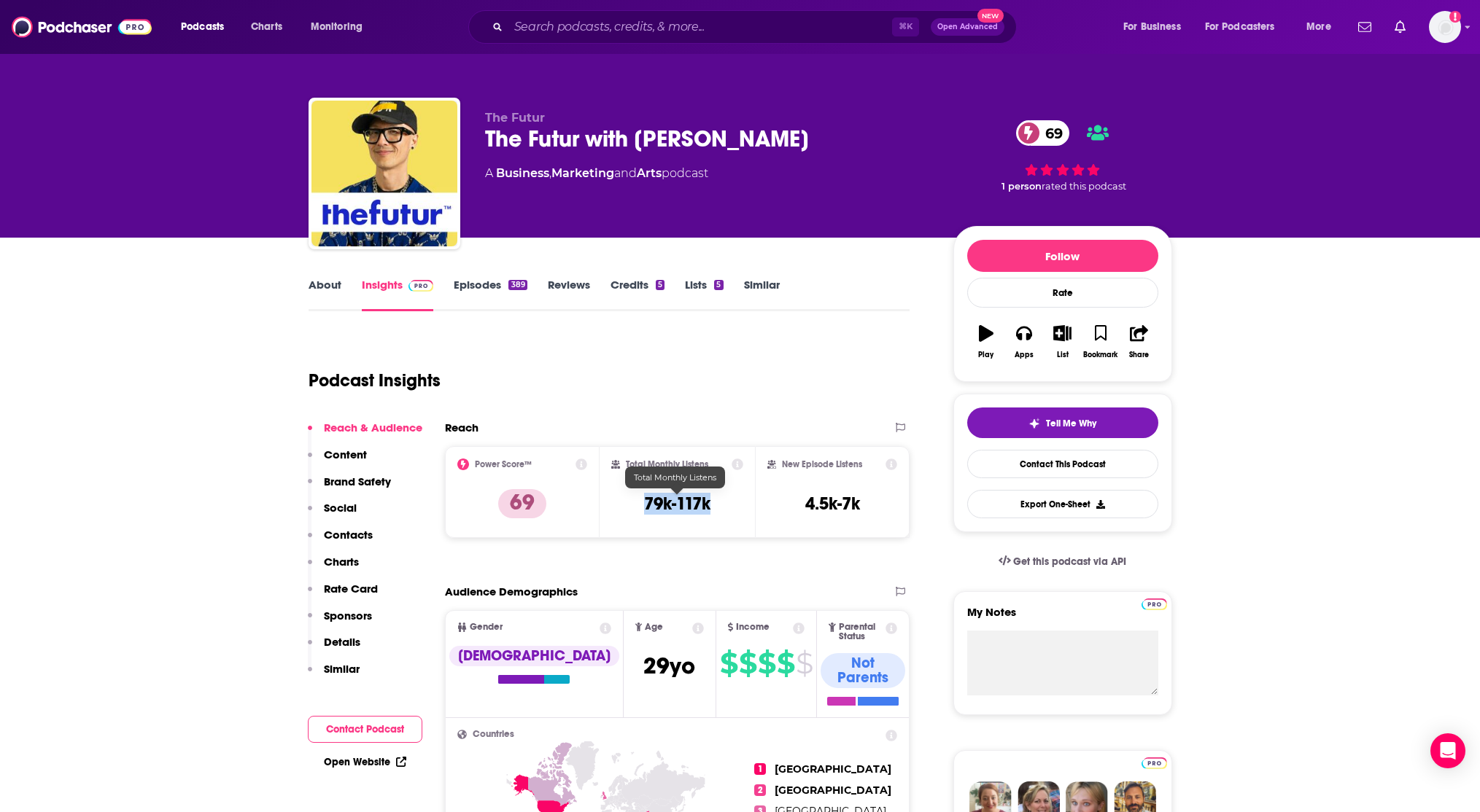
drag, startPoint x: 718, startPoint y: 505, endPoint x: 625, endPoint y: 499, distance: 93.2
click at [625, 499] on div "Total Monthly Listens 79k-117k" at bounding box center [677, 492] width 132 height 67
copy h3 "79k-117k"
click at [471, 279] on link "Episodes 389" at bounding box center [490, 295] width 73 height 33
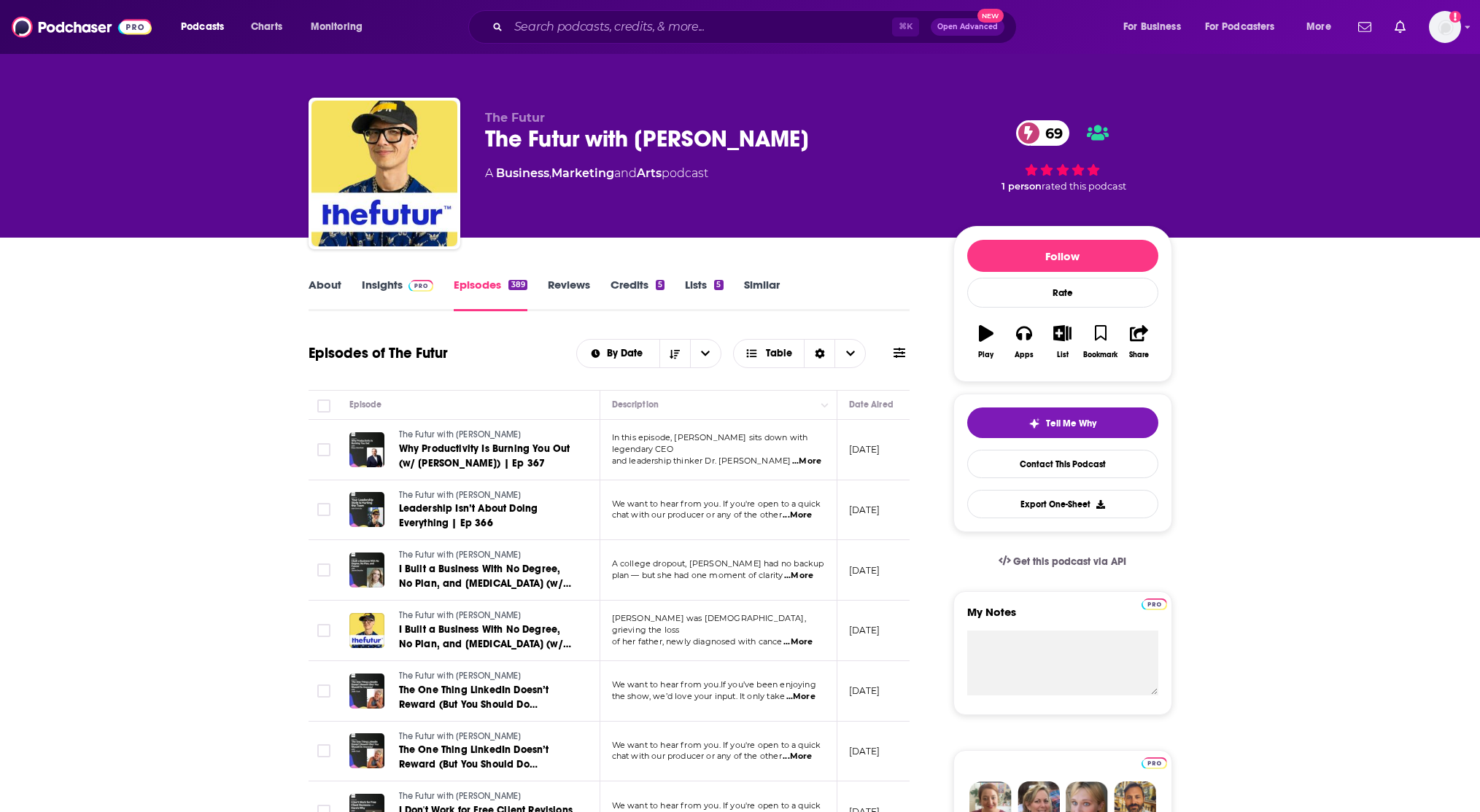
click at [400, 292] on link "Insights" at bounding box center [398, 295] width 72 height 33
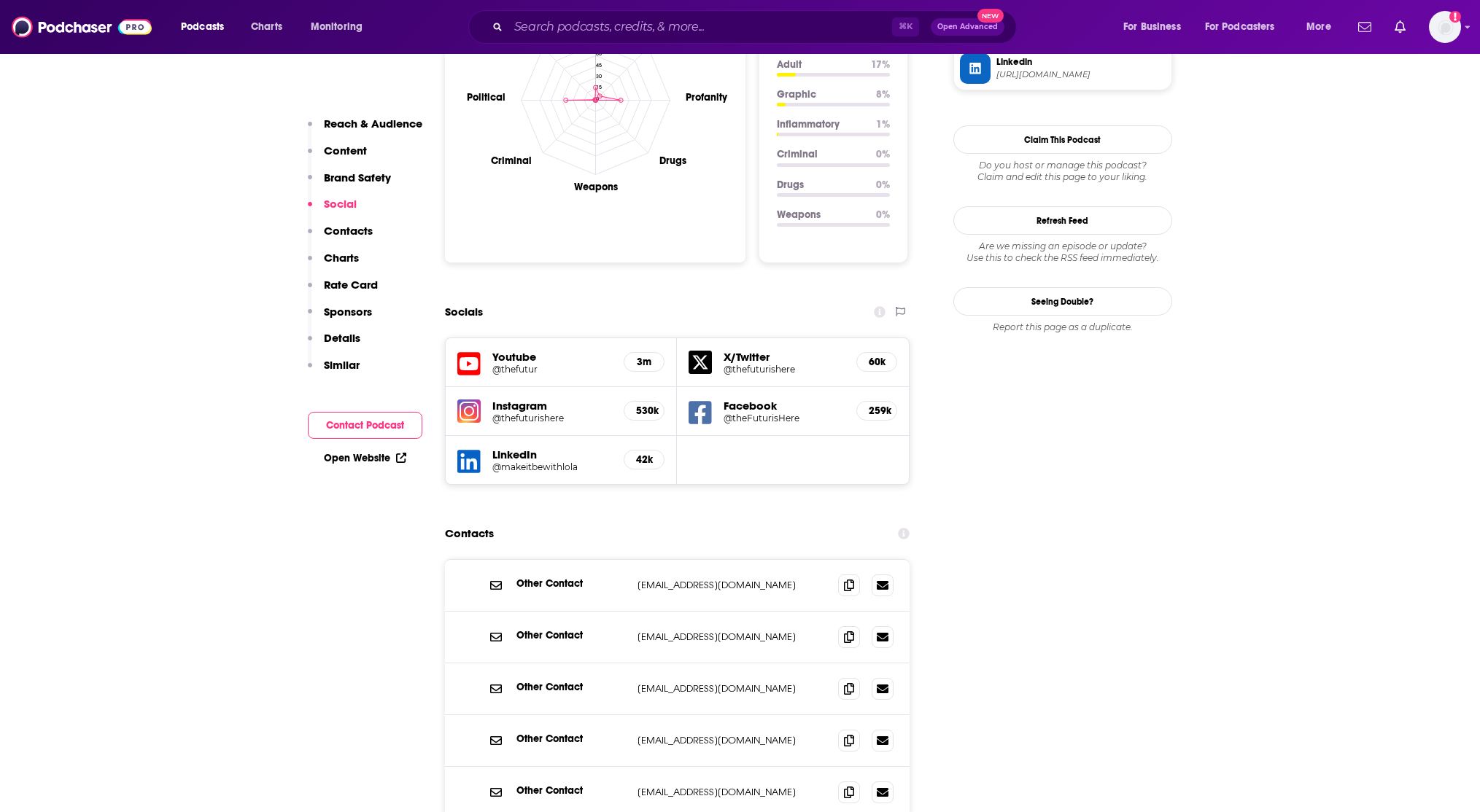
scroll to position [1665, 0]
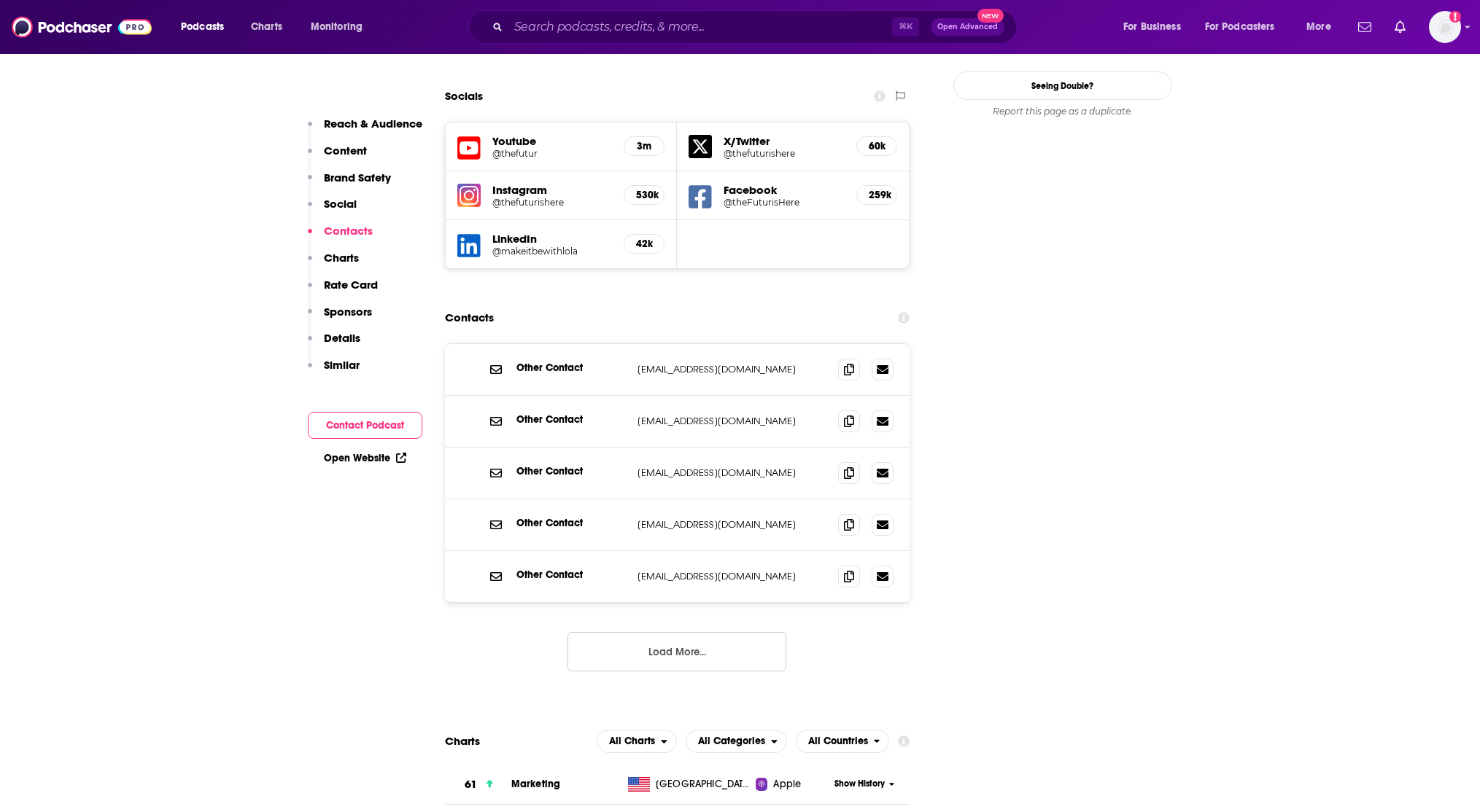
click at [704, 632] on button "Load More..." at bounding box center [676, 652] width 219 height 39
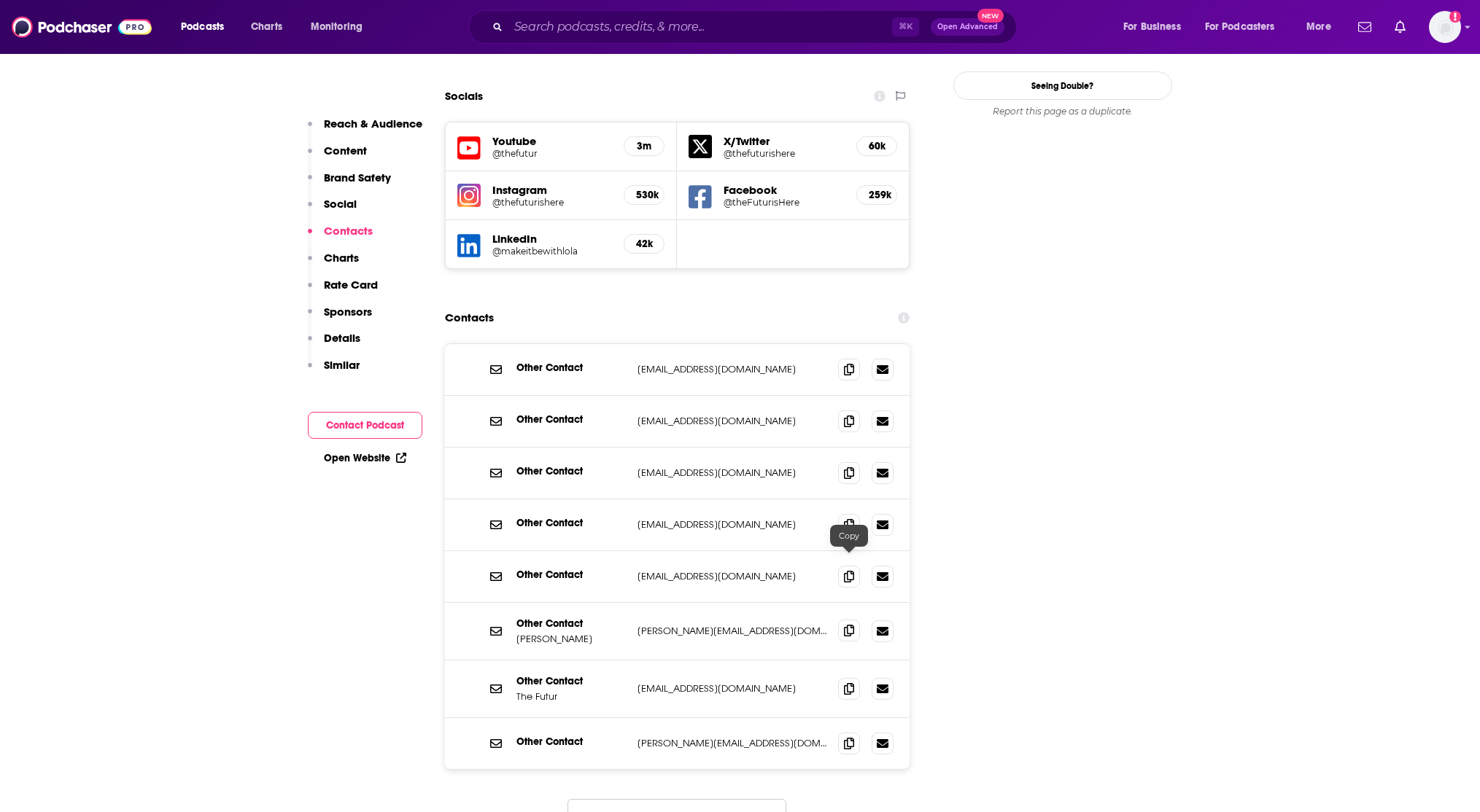
click at [849, 624] on icon at bounding box center [849, 630] width 10 height 11
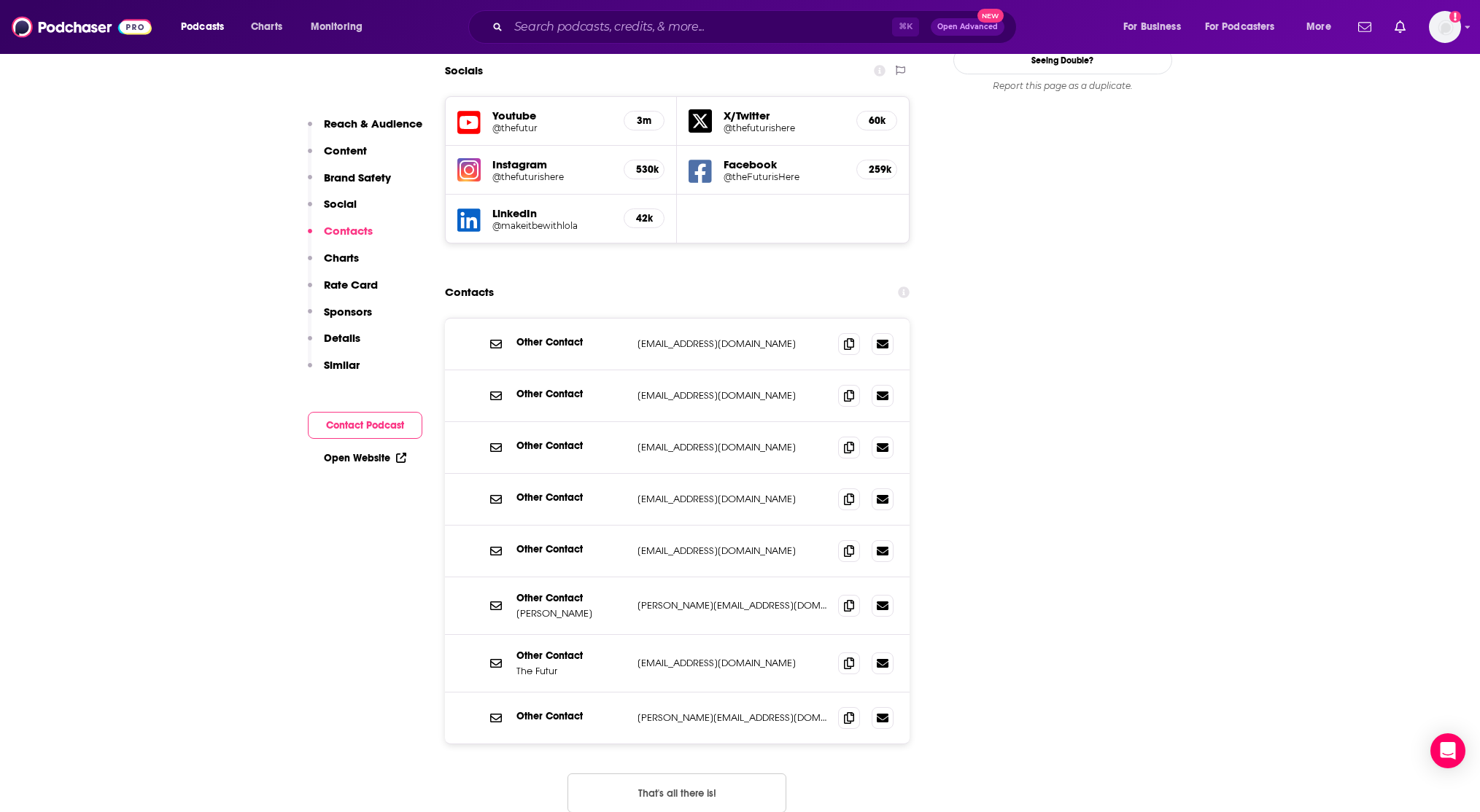
scroll to position [1701, 0]
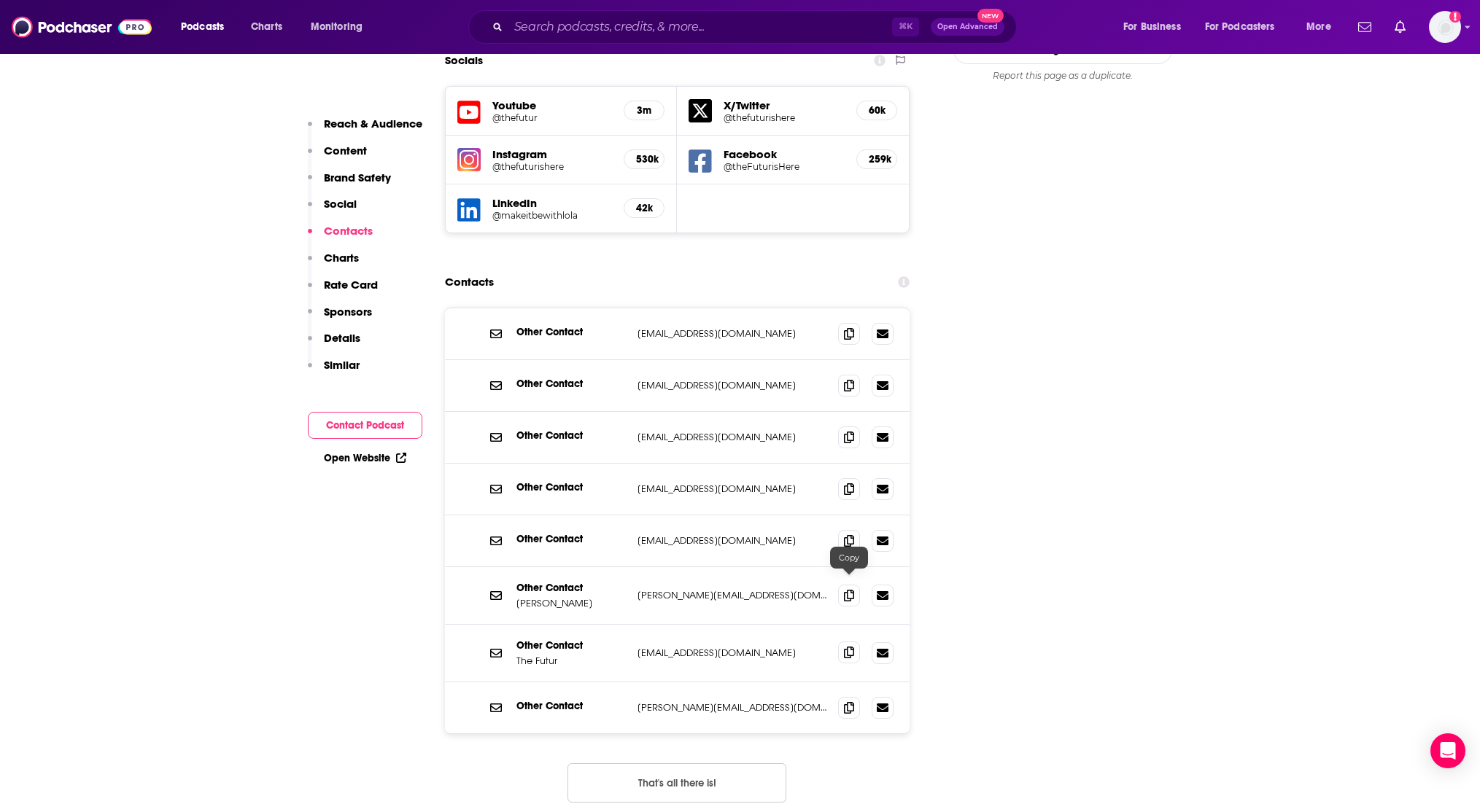
click at [844, 647] on icon at bounding box center [849, 652] width 10 height 11
click at [853, 701] on icon at bounding box center [849, 706] width 10 height 11
